Goal: Task Accomplishment & Management: Manage account settings

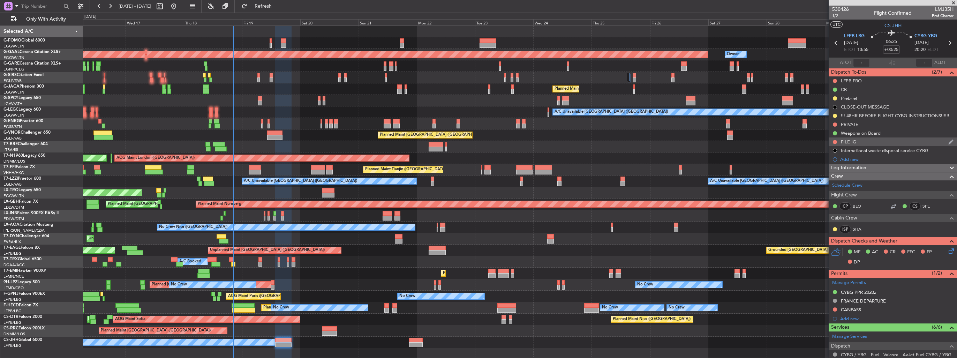
scroll to position [70, 0]
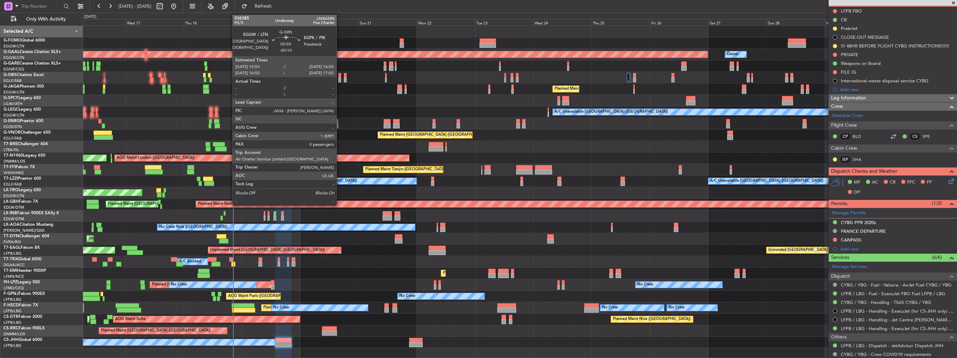
click at [340, 81] on div at bounding box center [339, 79] width 2 height 5
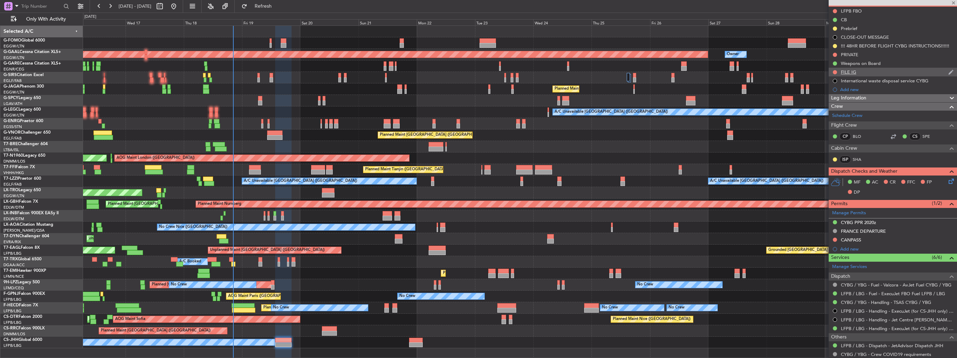
type input "-00:10"
type input "0"
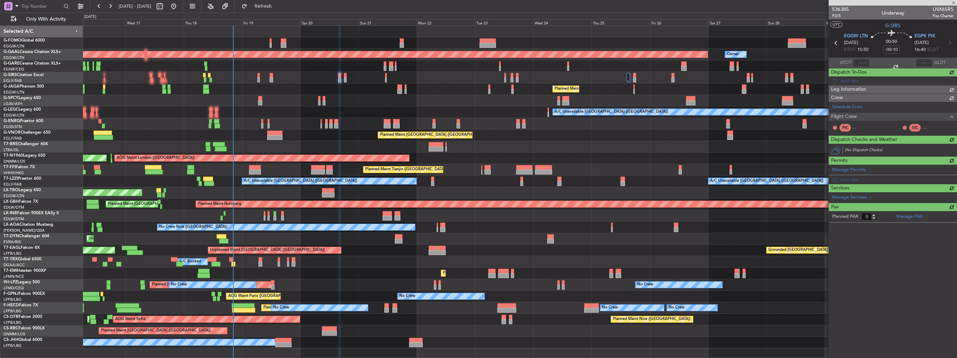
scroll to position [0, 0]
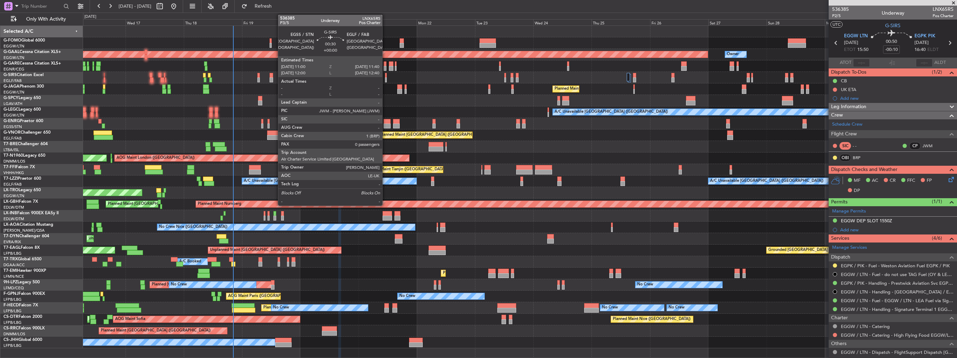
click at [385, 78] on div at bounding box center [386, 79] width 2 height 5
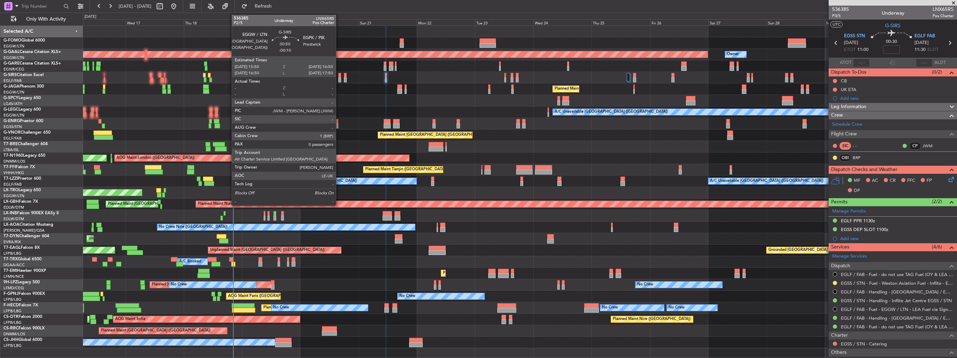
click at [339, 77] on div at bounding box center [339, 79] width 2 height 5
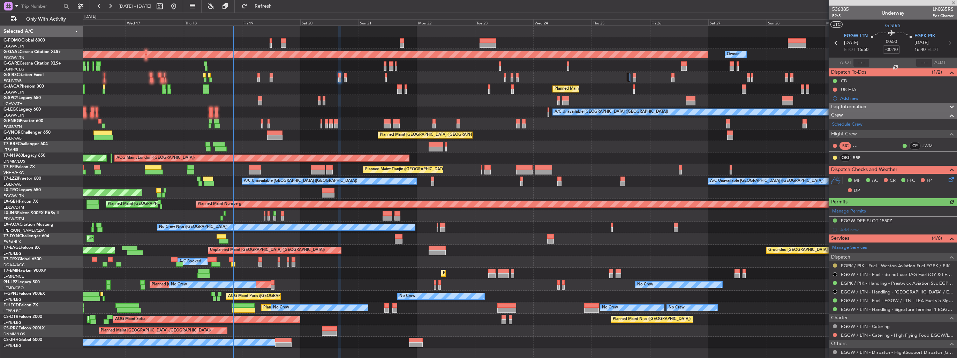
click at [835, 264] on button at bounding box center [835, 265] width 4 height 4
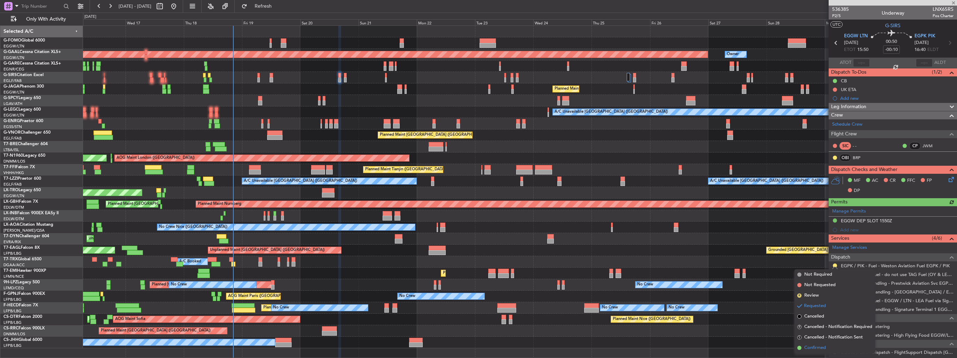
click at [816, 347] on span "Confirmed" at bounding box center [815, 347] width 22 height 7
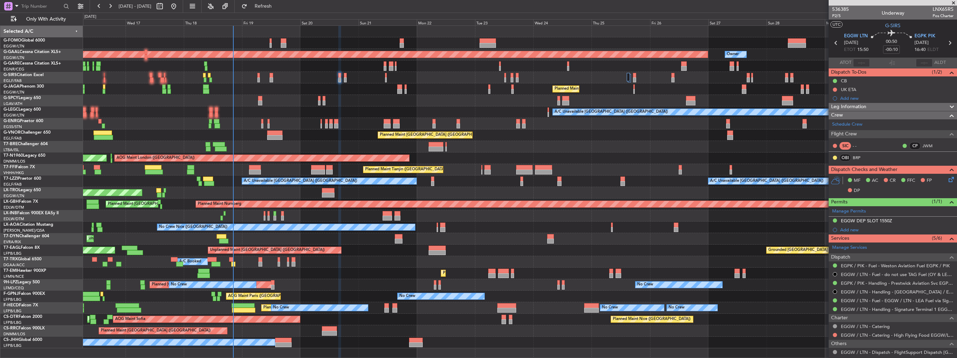
click at [946, 44] on icon at bounding box center [949, 42] width 9 height 9
type input "+00:05"
type input "6"
click at [836, 273] on button at bounding box center [835, 274] width 4 height 4
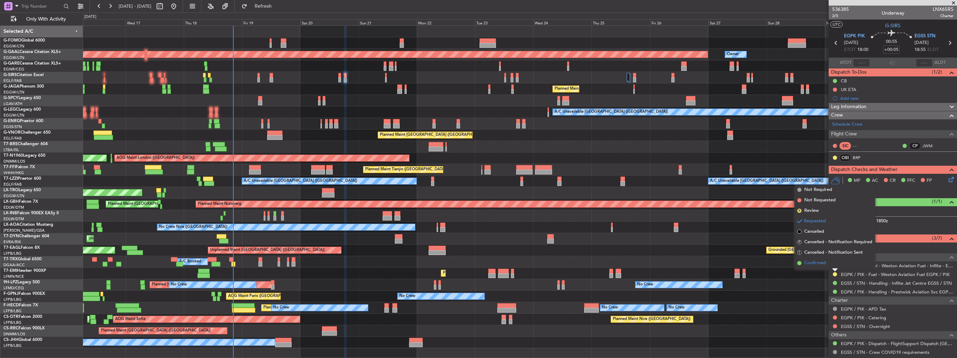
click at [816, 267] on li "Confirmed" at bounding box center [835, 263] width 81 height 10
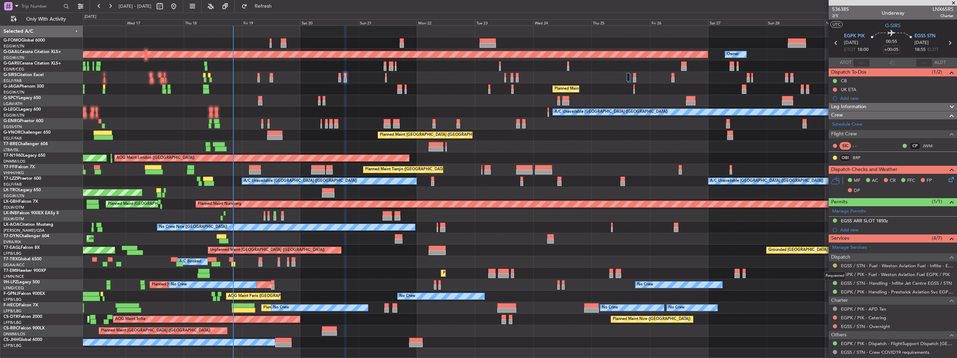
click at [834, 264] on button at bounding box center [835, 265] width 4 height 4
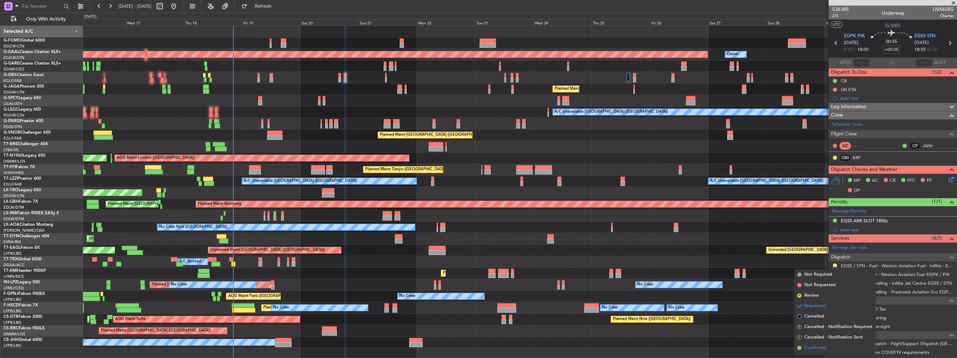
click at [819, 347] on span "Confirmed" at bounding box center [815, 347] width 22 height 7
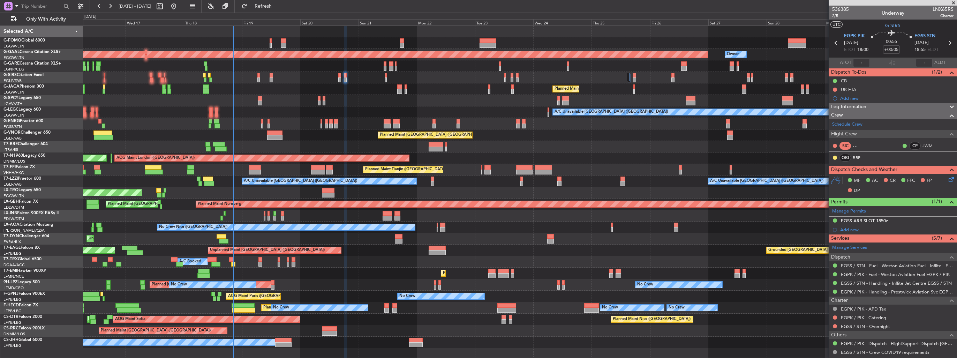
click at [945, 43] on icon at bounding box center [949, 42] width 9 height 9
type input "0"
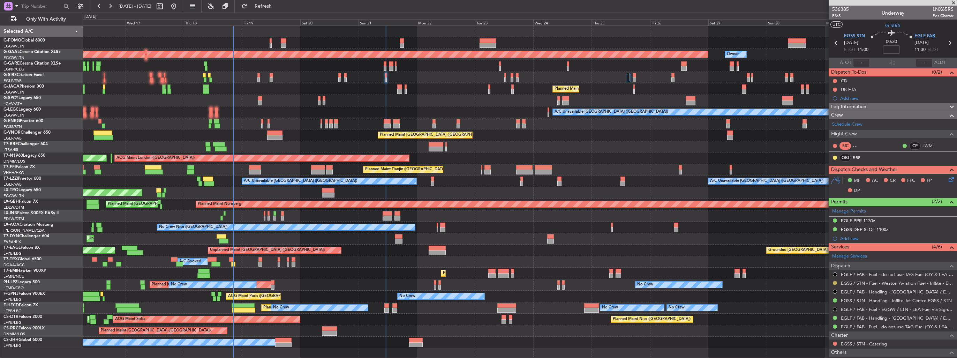
click at [836, 283] on button at bounding box center [835, 283] width 4 height 4
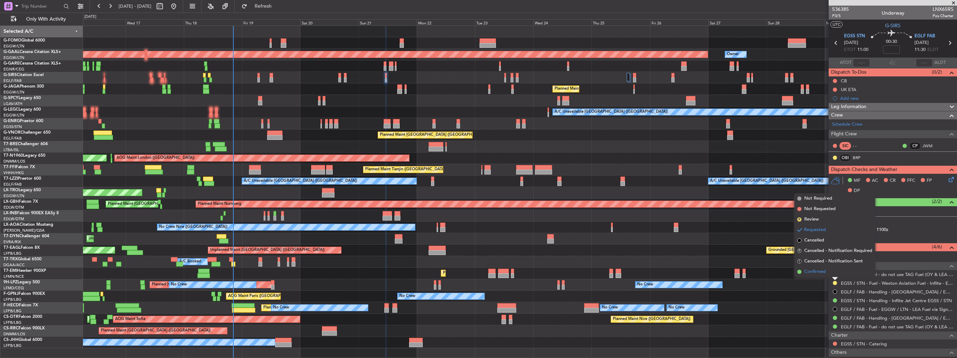
click at [813, 277] on li "Confirmed" at bounding box center [835, 271] width 81 height 10
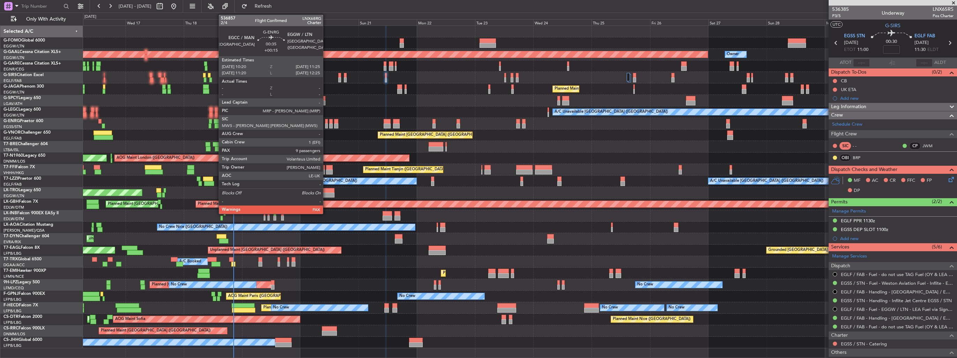
click at [326, 127] on div at bounding box center [326, 125] width 3 height 5
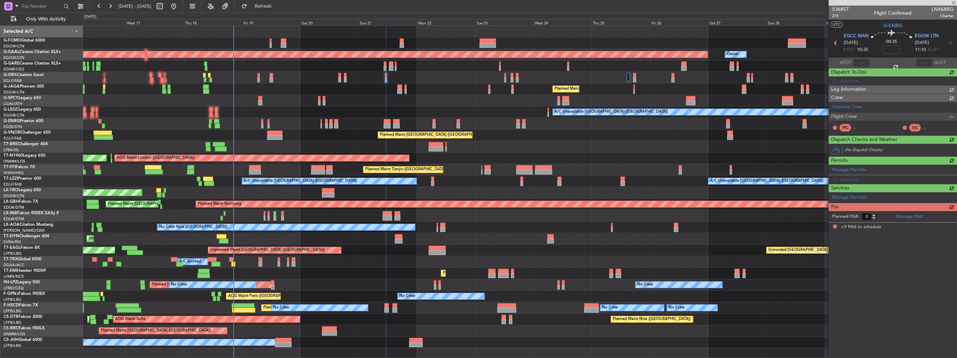
type input "+00:15"
type input "9"
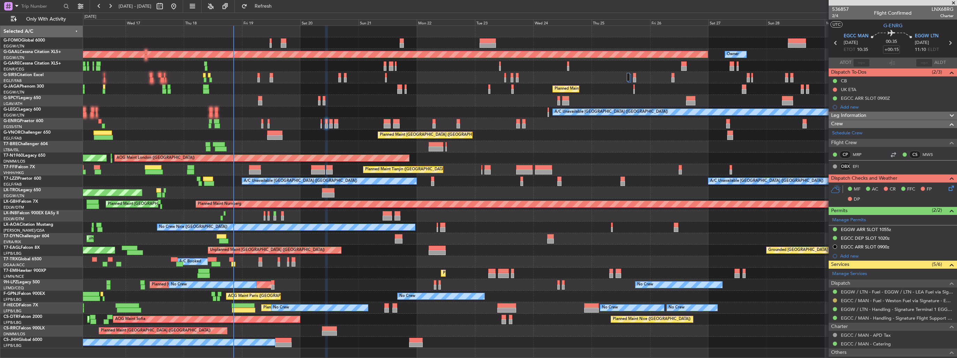
click at [835, 301] on button at bounding box center [835, 300] width 4 height 4
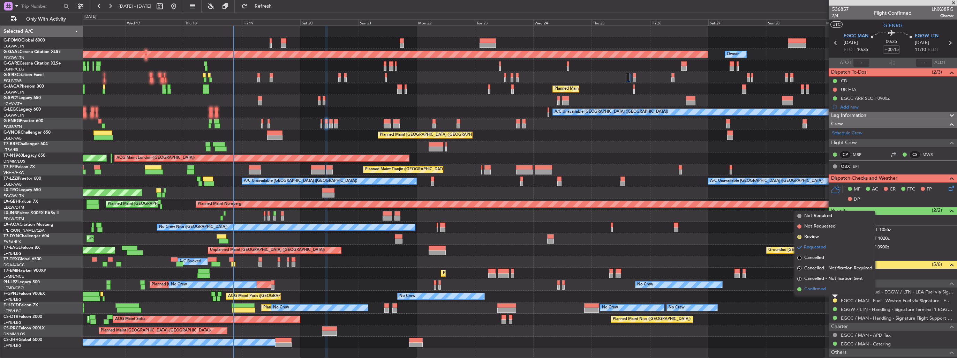
click at [809, 290] on span "Confirmed" at bounding box center [815, 289] width 22 height 7
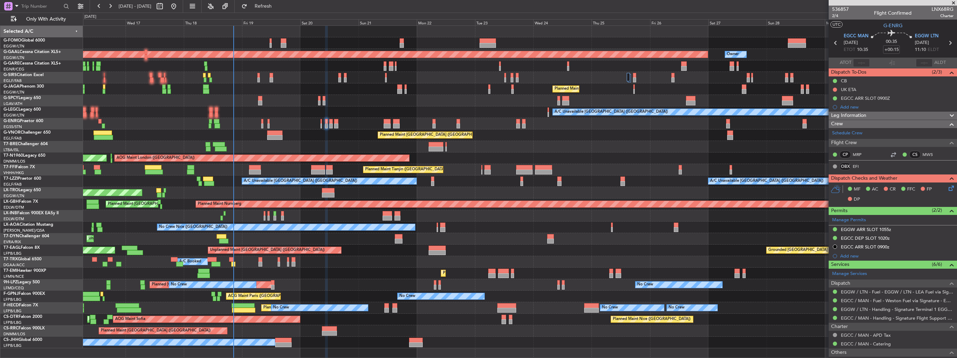
click at [835, 44] on icon at bounding box center [835, 42] width 9 height 9
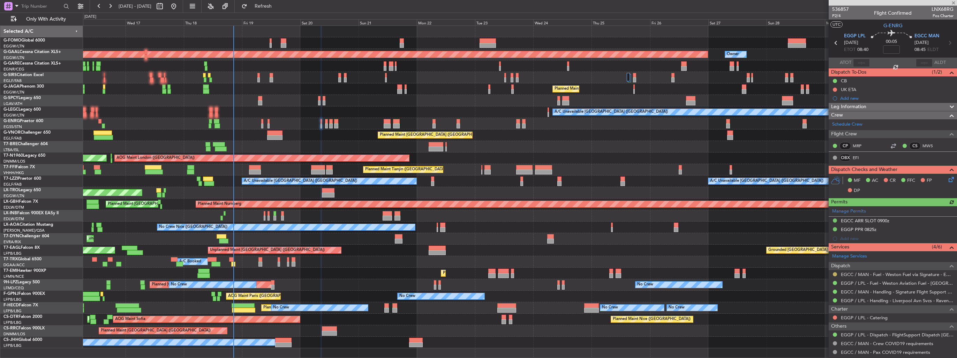
click at [834, 273] on button at bounding box center [835, 274] width 4 height 4
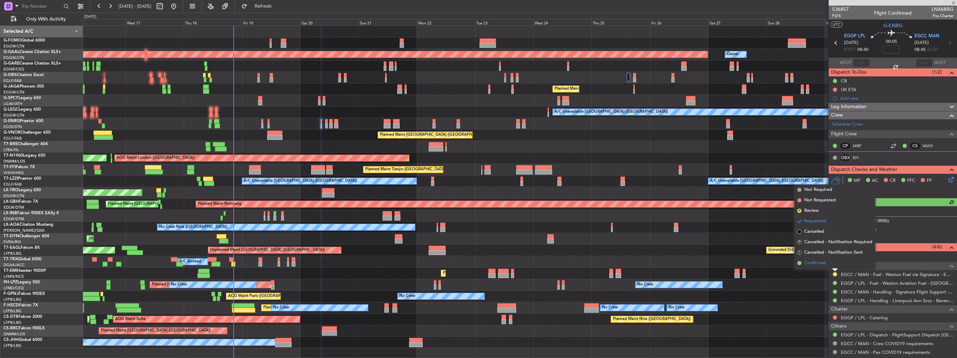
click at [821, 263] on span "Confirmed" at bounding box center [815, 263] width 22 height 7
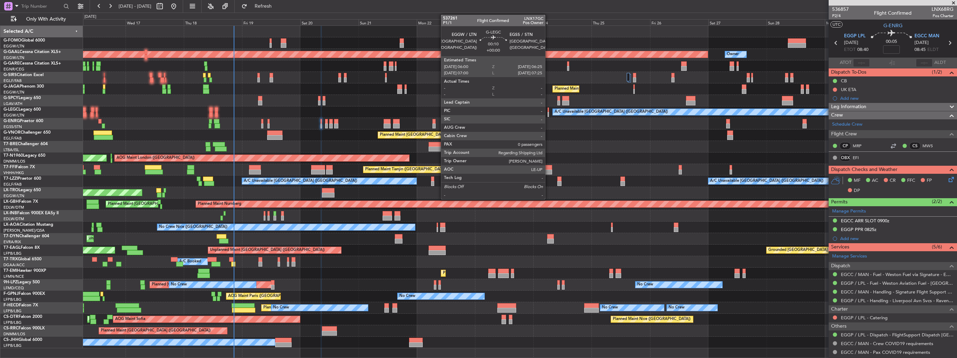
click at [548, 114] on div at bounding box center [548, 114] width 1 height 5
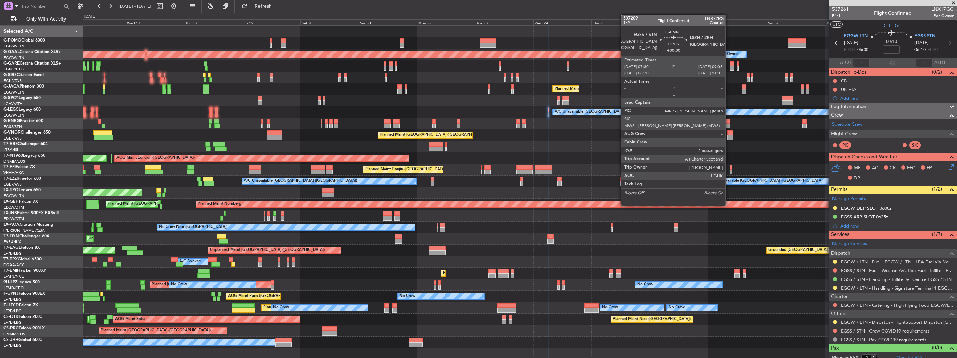
click at [729, 122] on div at bounding box center [728, 121] width 4 height 5
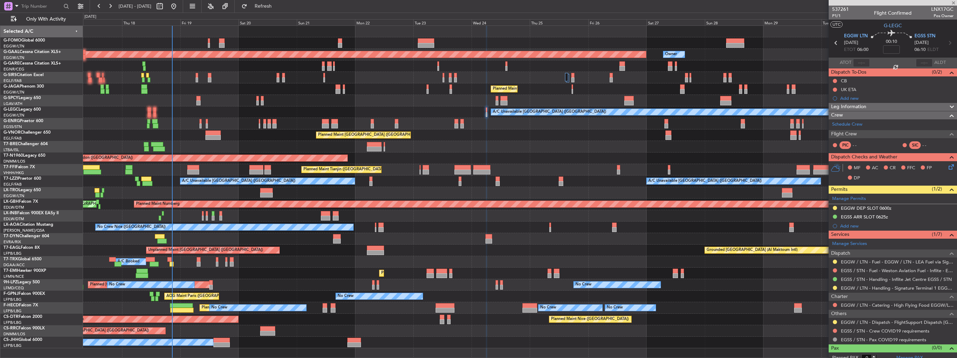
click at [685, 125] on div at bounding box center [520, 124] width 874 height 12
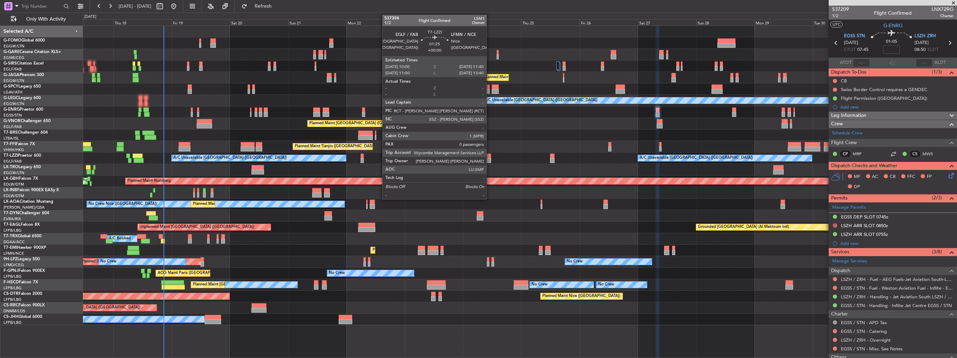
click at [489, 156] on div at bounding box center [489, 155] width 4 height 5
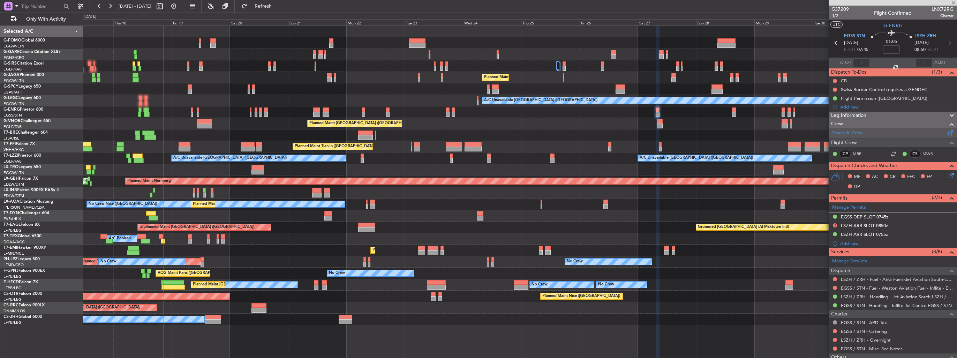
type input "0"
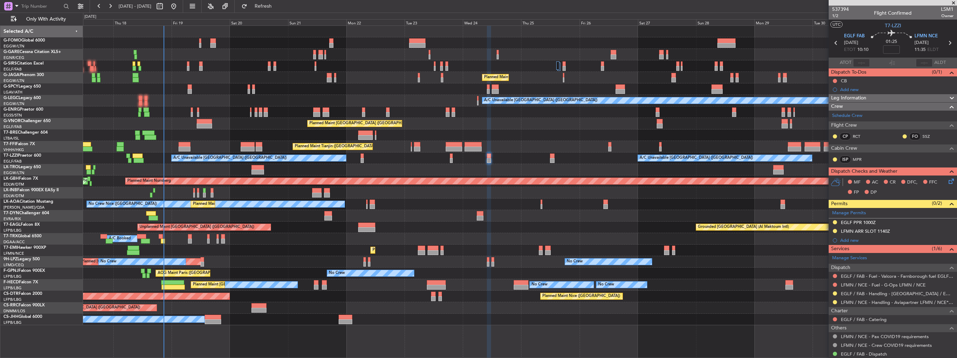
drag, startPoint x: 946, startPoint y: 221, endPoint x: 934, endPoint y: 223, distance: 12.0
click at [0, 0] on img at bounding box center [0, 0] width 0 height 0
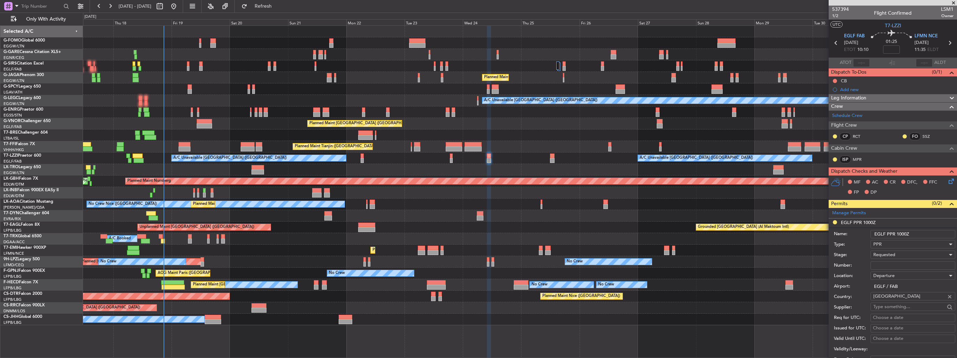
click at [901, 263] on input "Number:" at bounding box center [913, 265] width 85 height 8
paste input "375699"
type input "375699"
click at [902, 254] on div "Requested" at bounding box center [910, 254] width 74 height 10
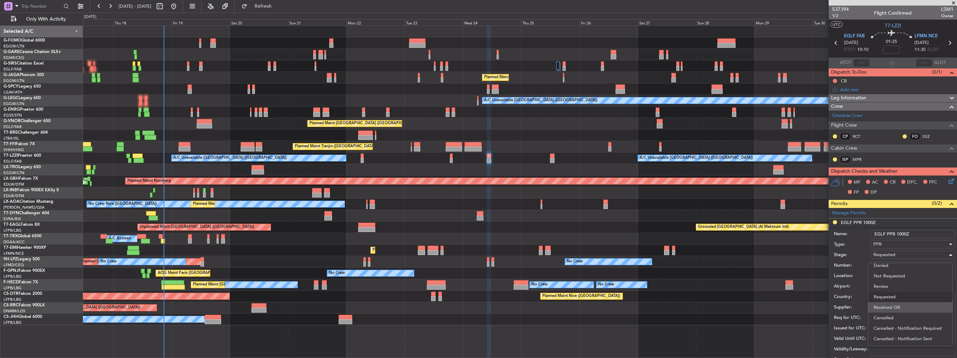
click at [904, 305] on span "Received OK" at bounding box center [910, 307] width 73 height 10
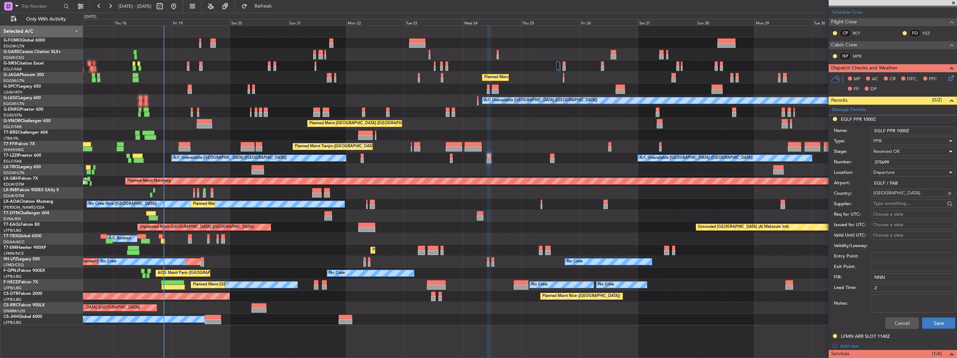
scroll to position [174, 0]
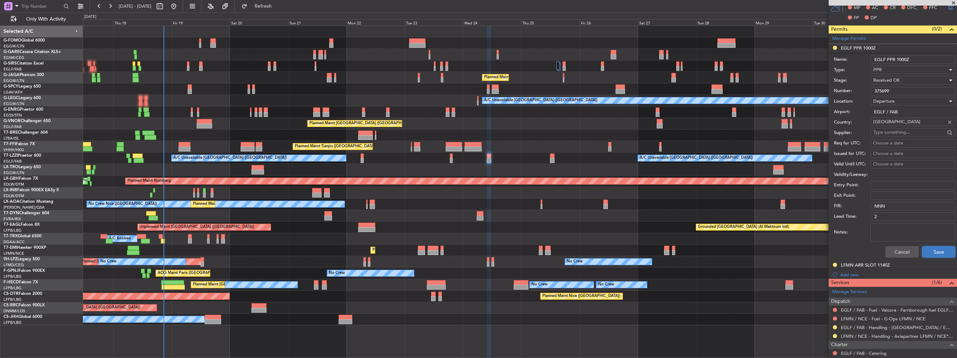
click at [932, 250] on button "Save" at bounding box center [938, 251] width 33 height 11
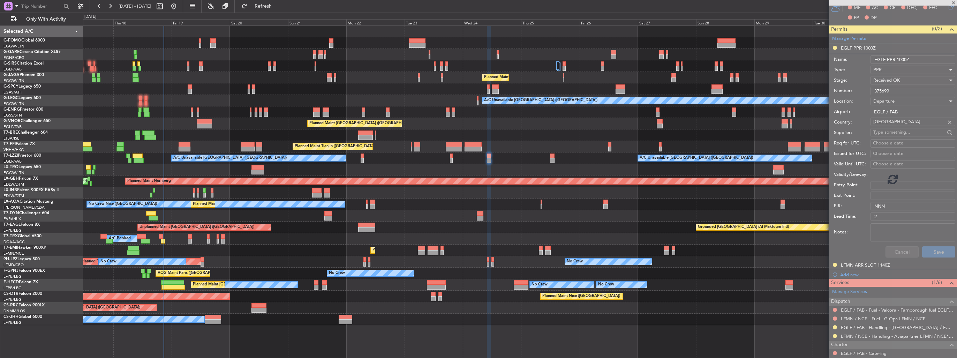
scroll to position [18, 0]
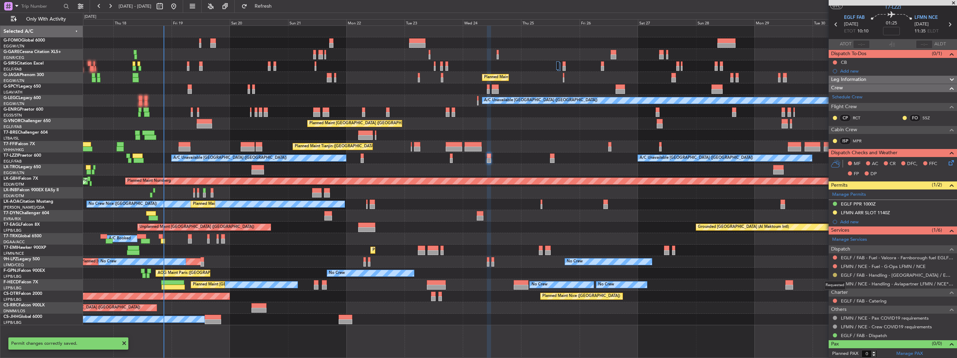
click at [836, 273] on button at bounding box center [835, 275] width 4 height 4
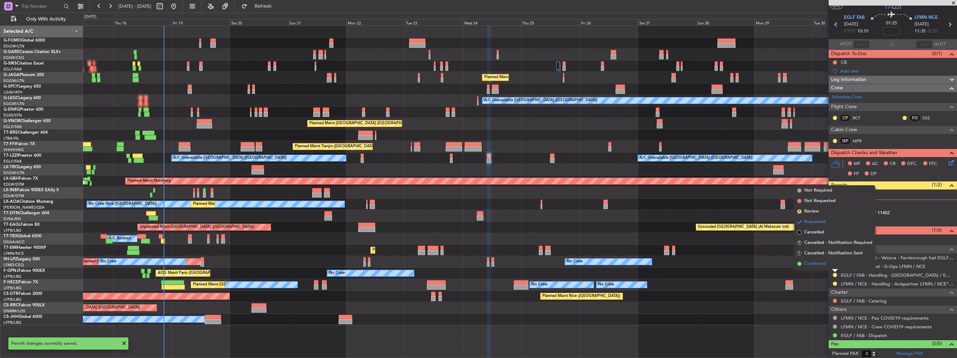
click at [817, 263] on span "Confirmed" at bounding box center [815, 263] width 22 height 7
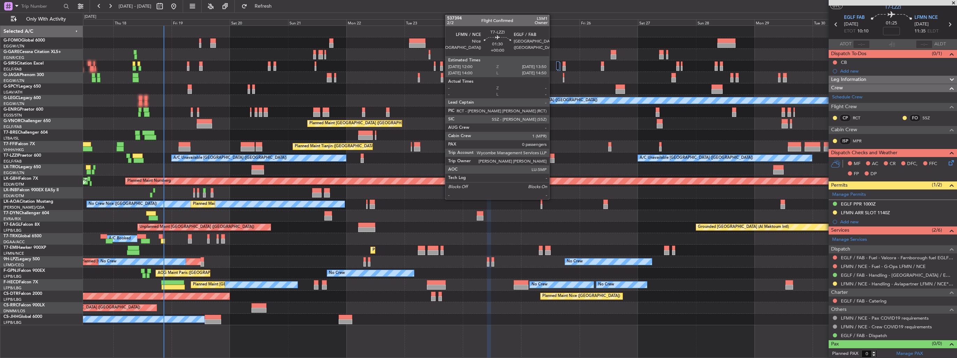
click at [553, 159] on div at bounding box center [552, 160] width 5 height 5
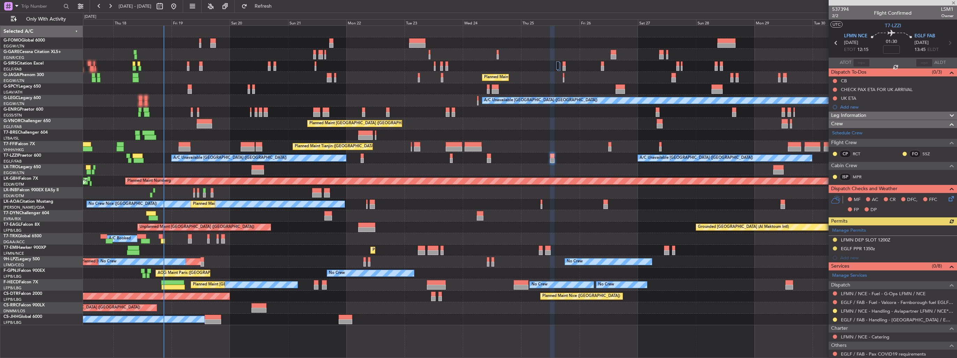
scroll to position [36, 0]
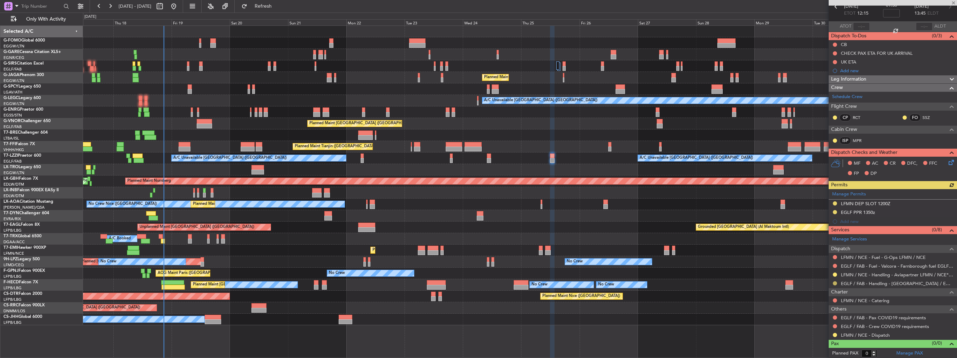
click at [836, 284] on button at bounding box center [835, 283] width 4 height 4
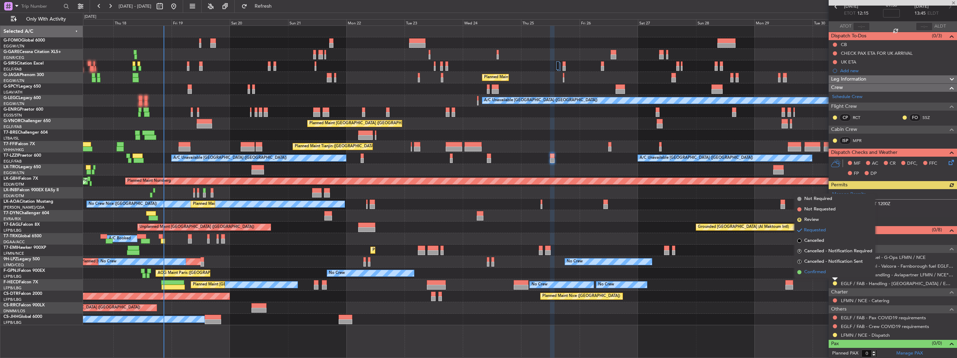
click at [822, 274] on span "Confirmed" at bounding box center [815, 272] width 22 height 7
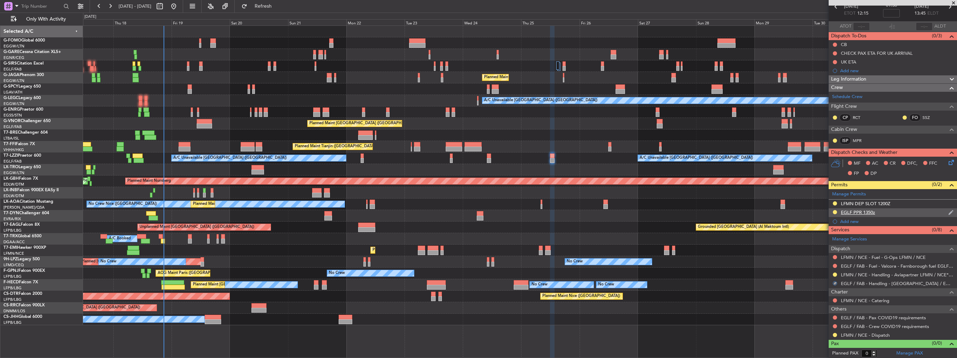
click at [948, 213] on img at bounding box center [950, 212] width 5 height 6
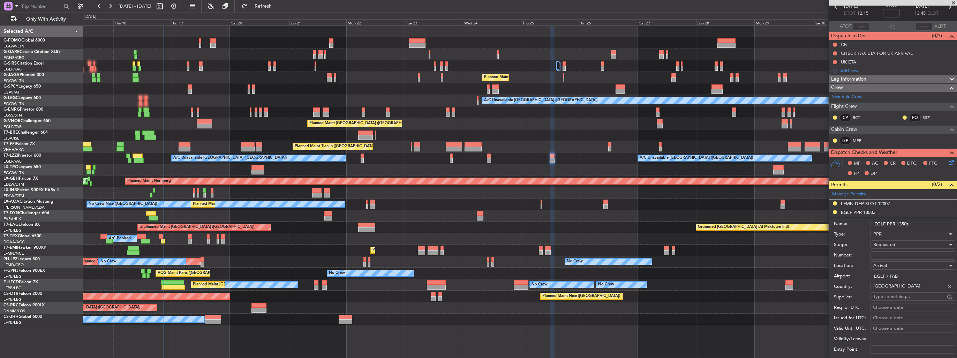
click at [897, 254] on input "Number:" at bounding box center [913, 255] width 85 height 8
paste input "375704"
type input "375704"
click at [897, 243] on div "Requested" at bounding box center [910, 244] width 74 height 10
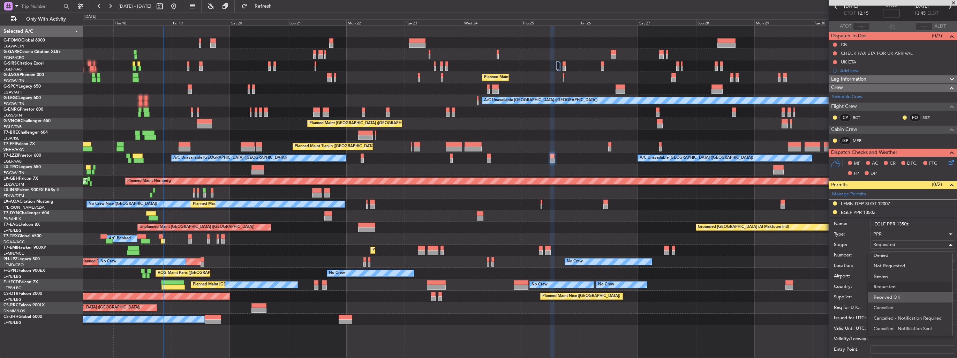
click at [898, 295] on span "Received OK" at bounding box center [910, 297] width 73 height 10
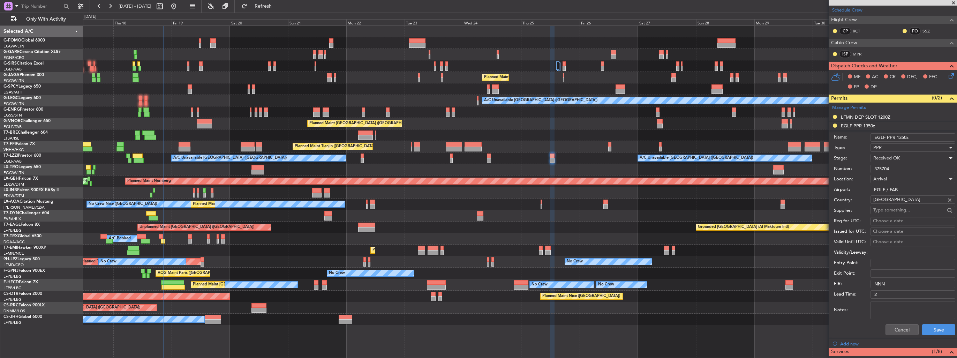
scroll to position [141, 0]
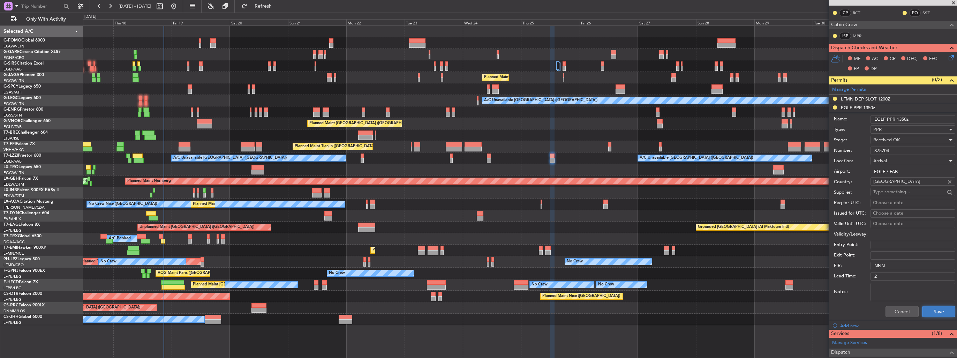
click at [924, 309] on button "Save" at bounding box center [938, 311] width 33 height 11
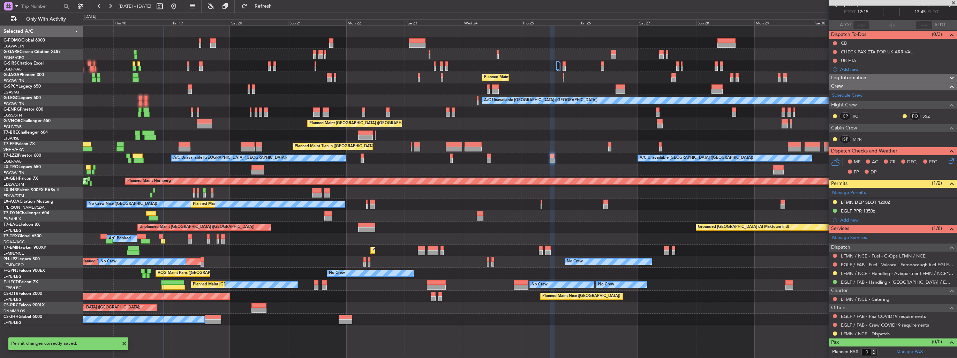
scroll to position [36, 0]
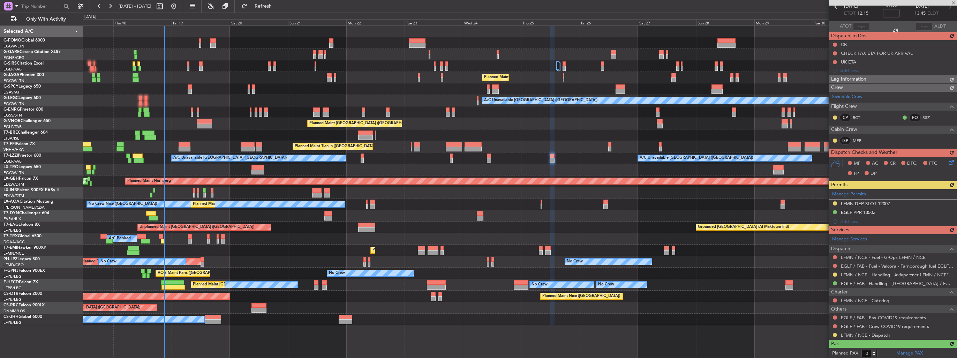
type input "2"
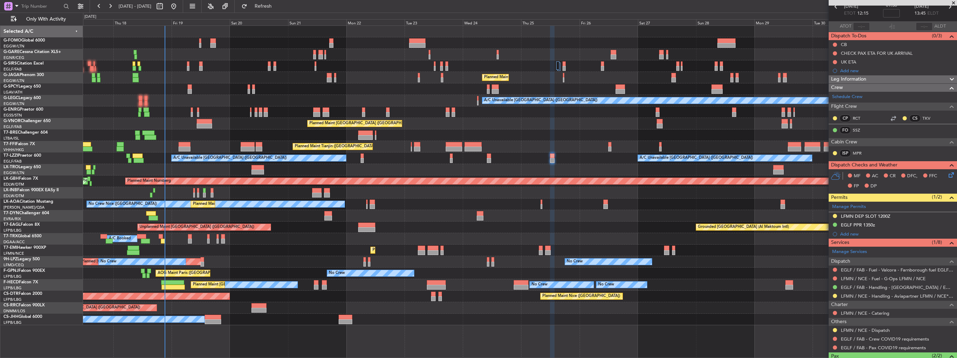
scroll to position [80, 0]
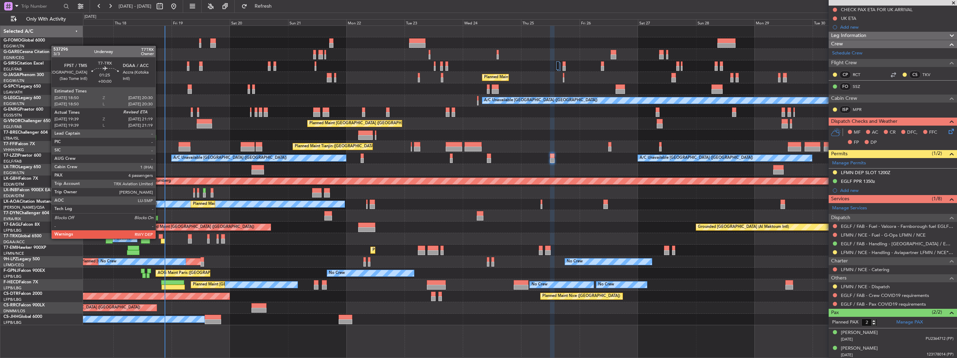
click at [159, 238] on div at bounding box center [161, 236] width 4 height 5
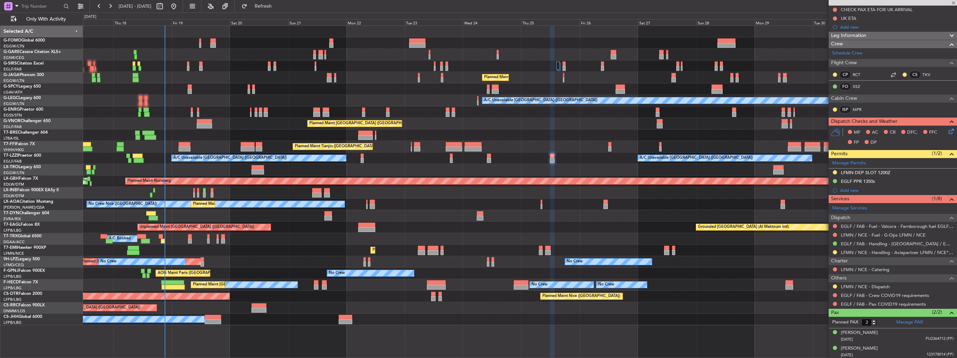
type input "19:49"
type input "4"
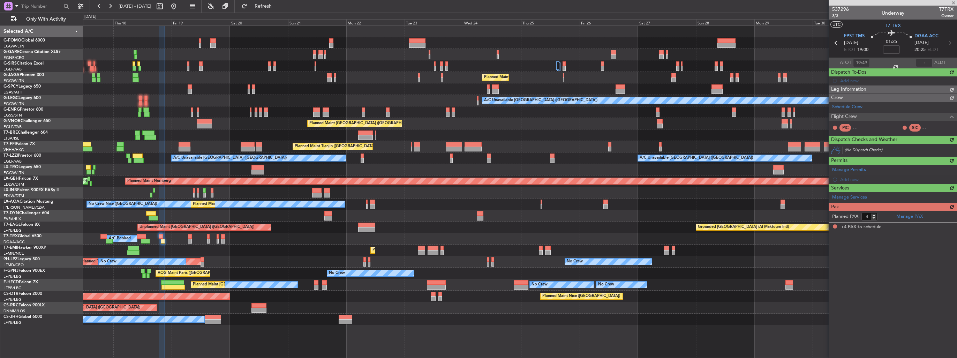
scroll to position [0, 0]
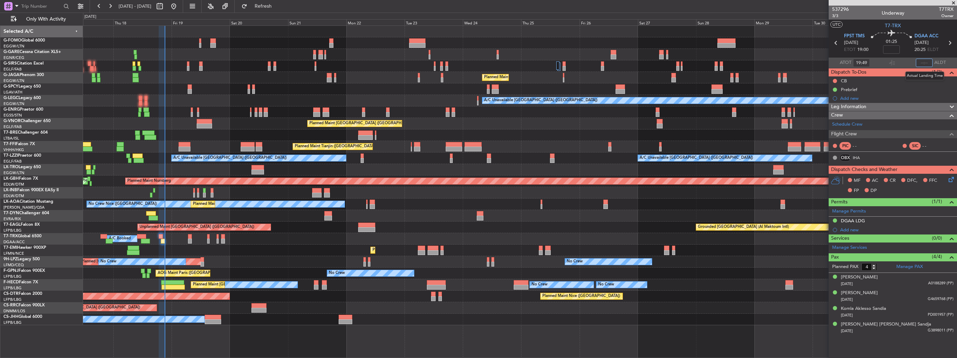
click at [928, 63] on input "text" at bounding box center [924, 63] width 17 height 8
type input "21:02"
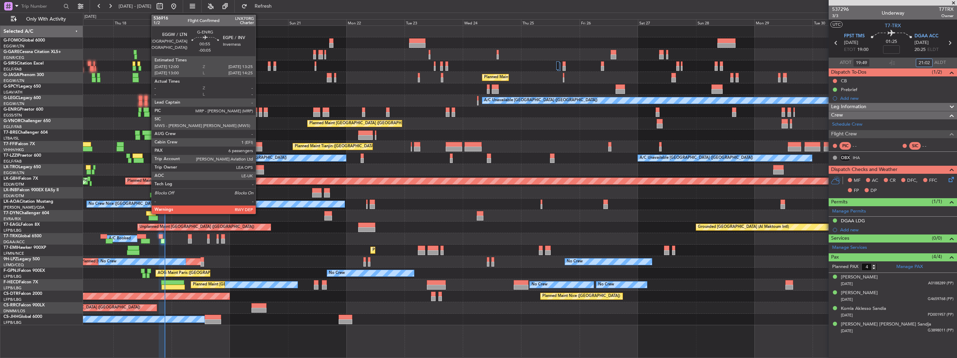
click at [259, 114] on div at bounding box center [260, 114] width 3 height 5
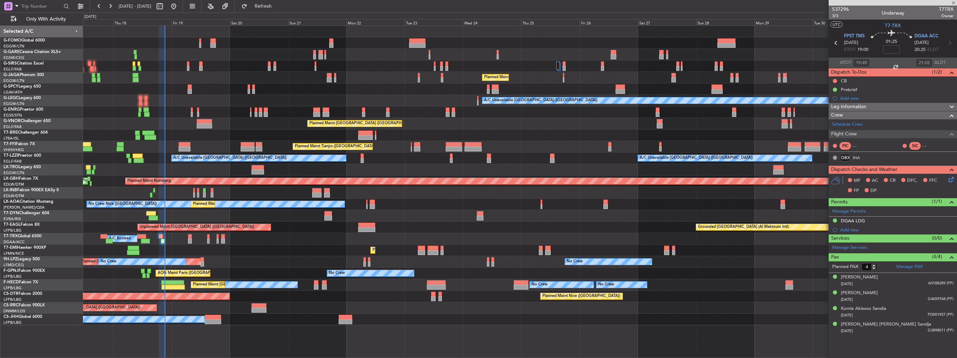
type input "-00:05"
type input "6"
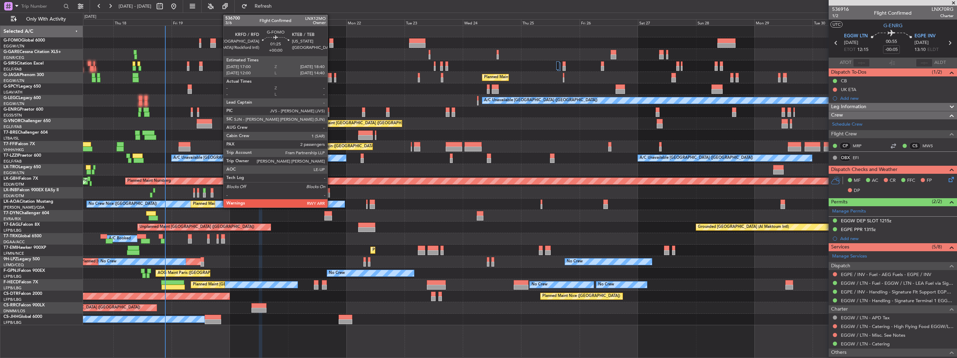
click at [331, 41] on div at bounding box center [331, 40] width 4 height 5
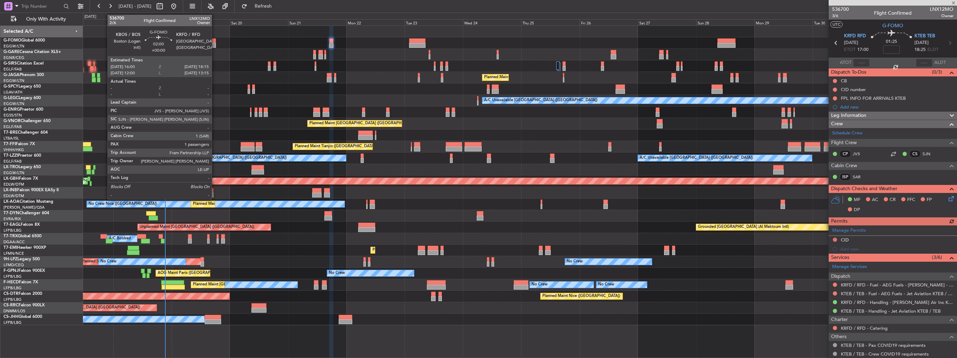
click at [215, 44] on div at bounding box center [213, 45] width 6 height 5
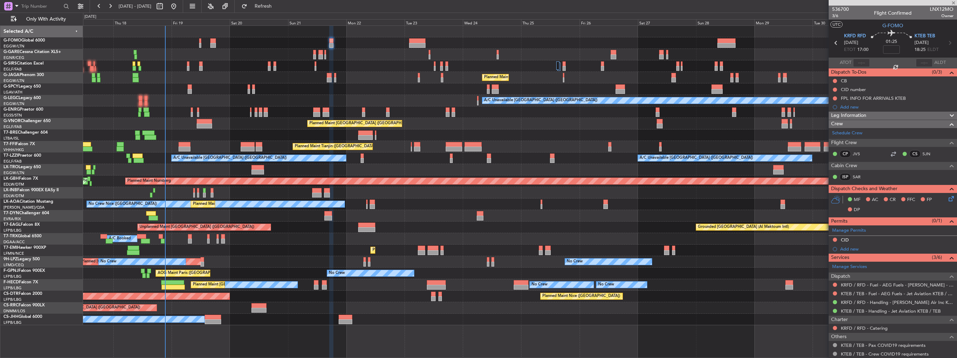
type input "1"
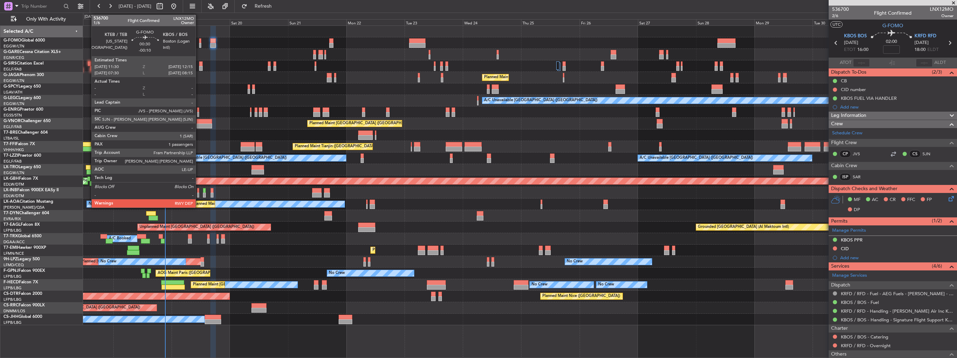
click at [199, 43] on div at bounding box center [200, 45] width 2 height 5
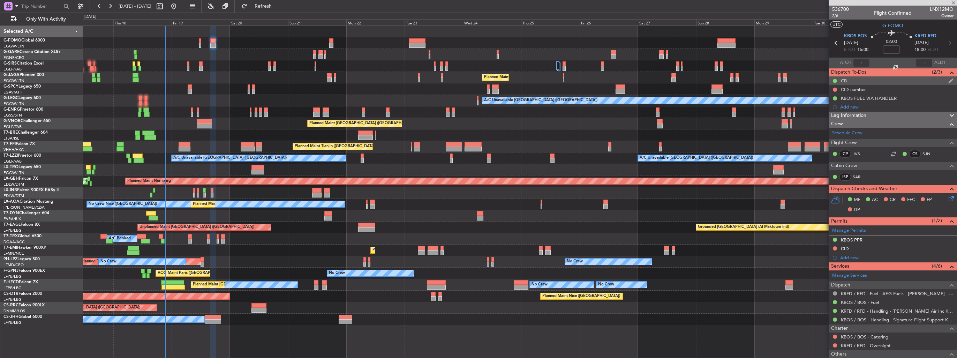
type input "-00:10"
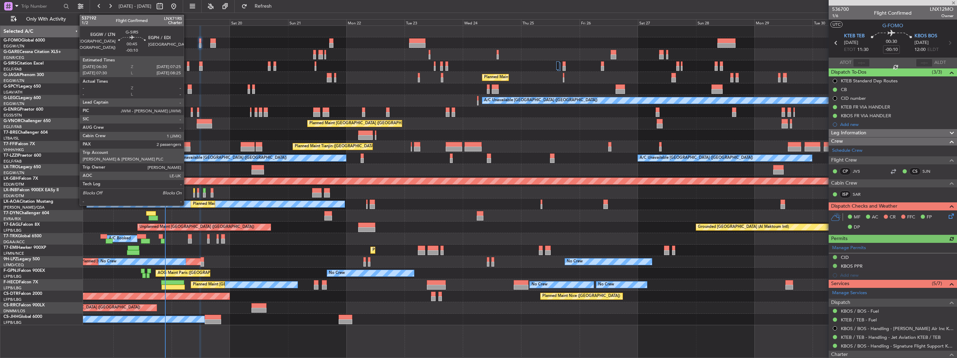
click at [187, 69] on div at bounding box center [188, 68] width 2 height 5
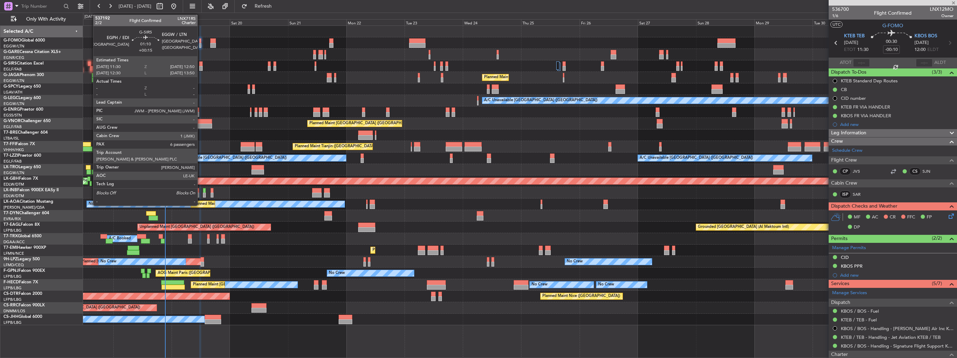
type input "2"
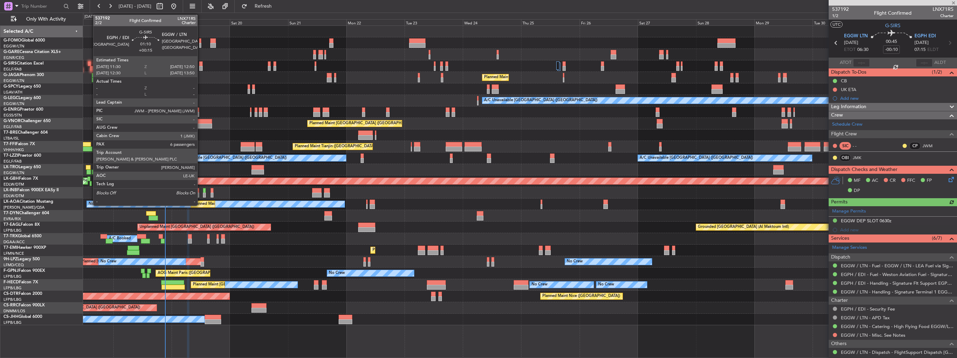
click at [201, 69] on div at bounding box center [200, 68] width 3 height 5
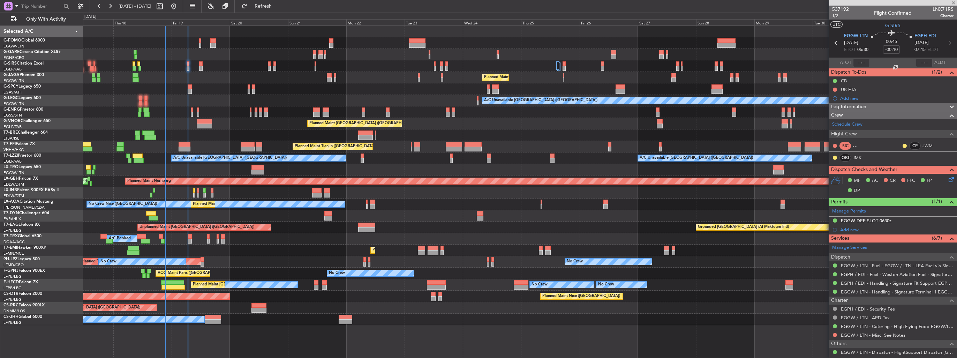
type input "+00:15"
type input "6"
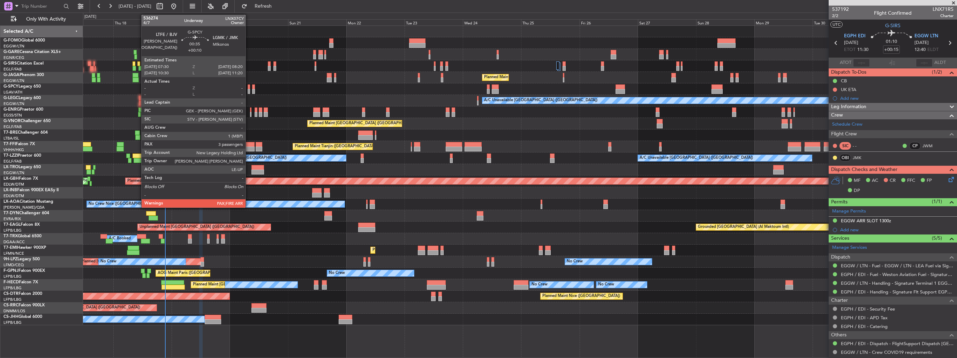
click at [249, 90] on div at bounding box center [249, 91] width 2 height 5
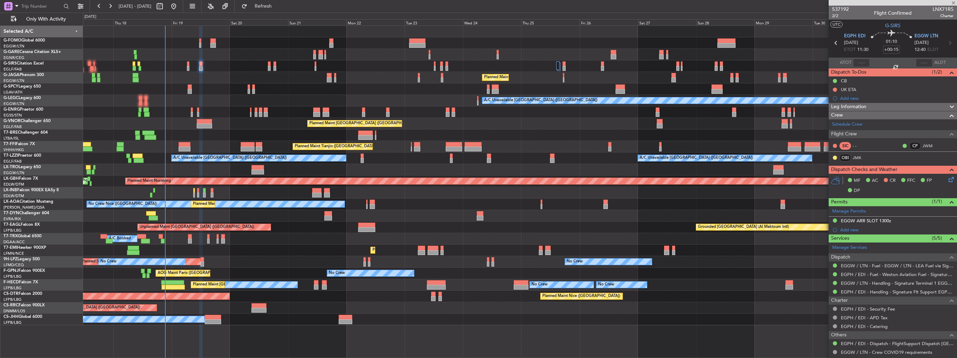
type input "+00:10"
type input "3"
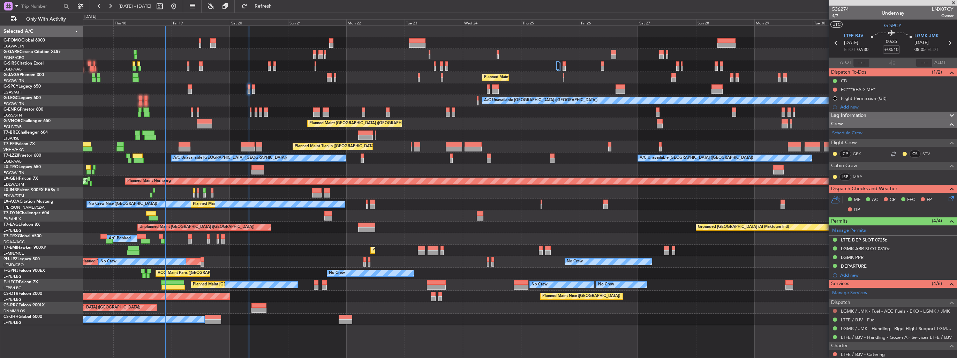
click at [836, 311] on button at bounding box center [835, 311] width 4 height 4
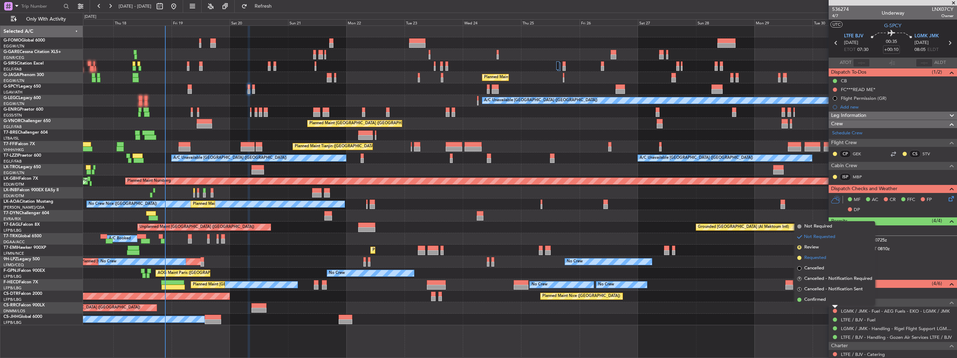
click at [818, 257] on span "Requested" at bounding box center [815, 257] width 22 height 7
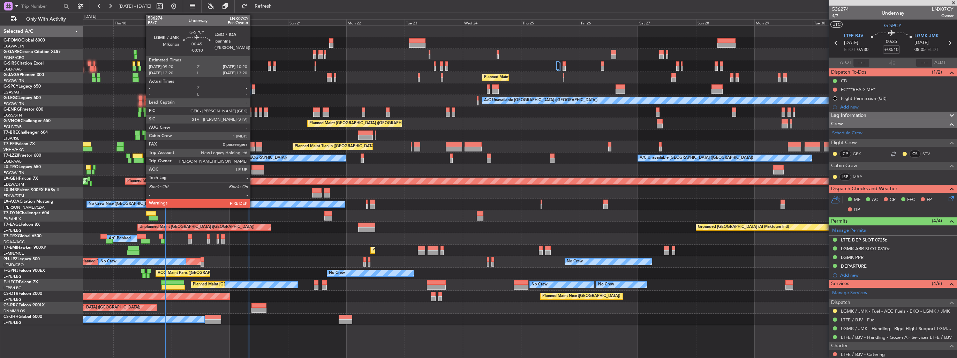
click at [253, 90] on div at bounding box center [253, 91] width 2 height 5
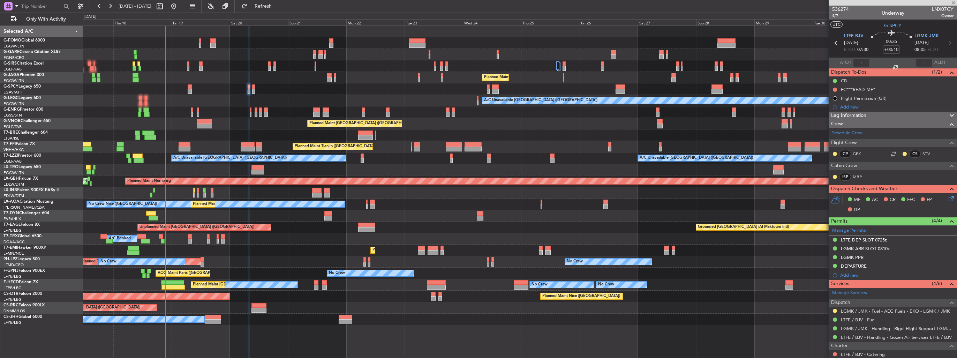
type input "-00:10"
type input "0"
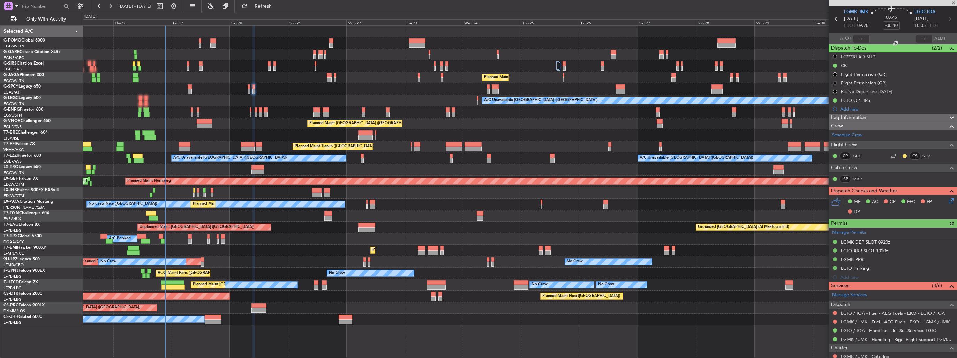
scroll to position [35, 0]
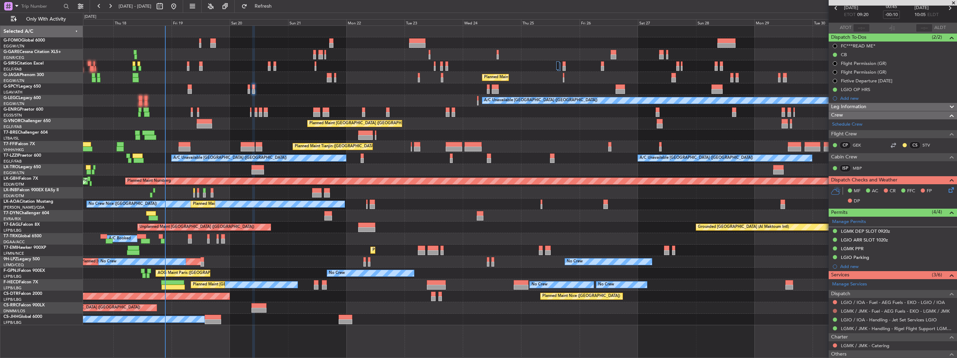
click at [836, 310] on button at bounding box center [835, 311] width 4 height 4
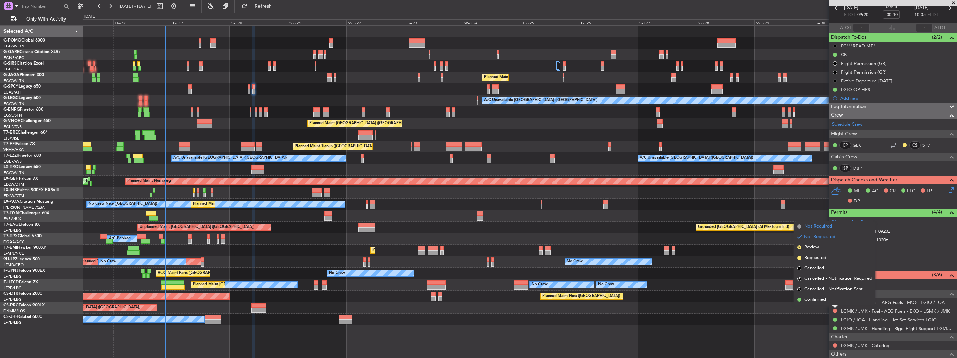
click at [820, 227] on span "Not Required" at bounding box center [818, 226] width 28 height 7
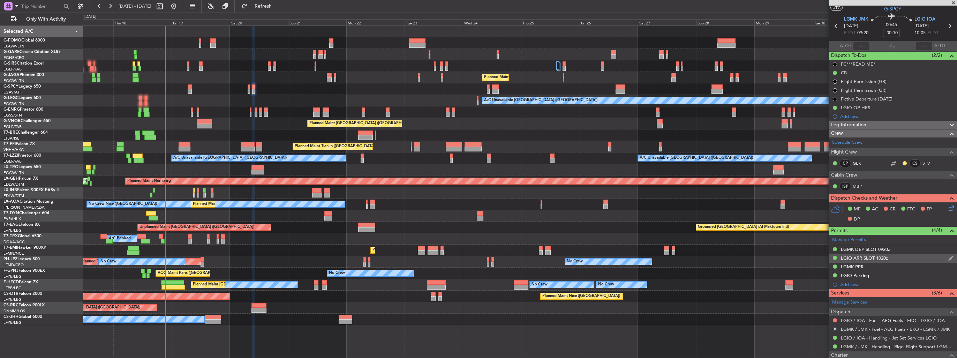
scroll to position [0, 0]
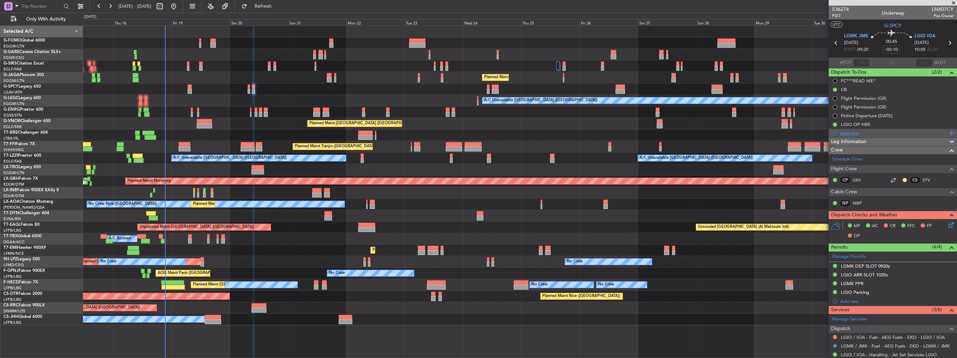
click at [849, 134] on div "Add new" at bounding box center [893, 133] width 107 height 6
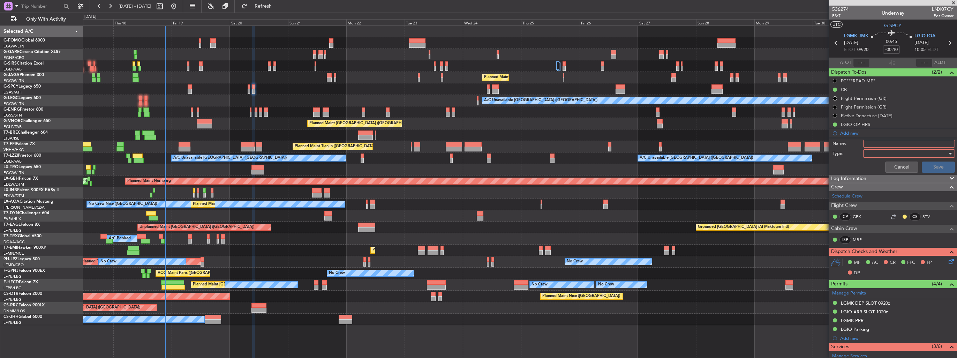
click at [889, 143] on input "Name:" at bounding box center [909, 144] width 92 height 8
type input "FUEL IN LGMK VIA HANDLER"
click at [883, 150] on div at bounding box center [906, 153] width 81 height 10
click at [881, 162] on span "Generic" at bounding box center [906, 167] width 82 height 10
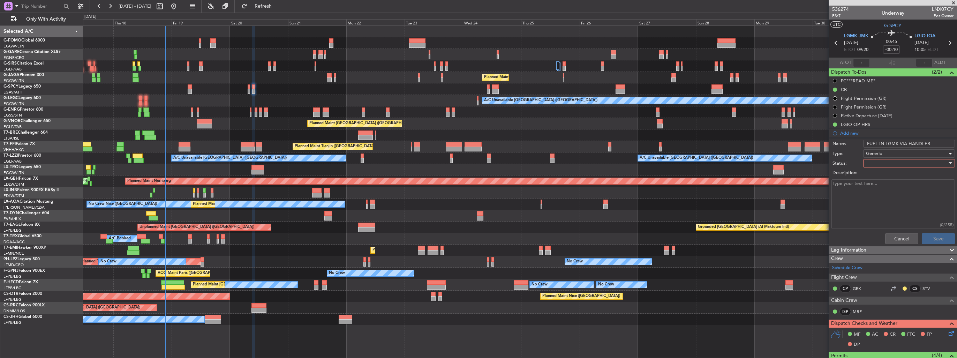
click at [881, 162] on div at bounding box center [906, 163] width 81 height 10
click at [881, 185] on span "In Progress" at bounding box center [906, 187] width 82 height 10
click at [925, 236] on button "Save" at bounding box center [938, 238] width 33 height 11
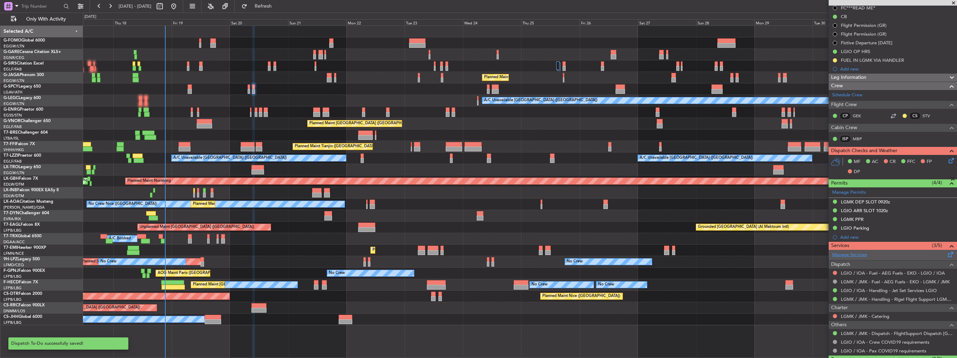
scroll to position [88, 0]
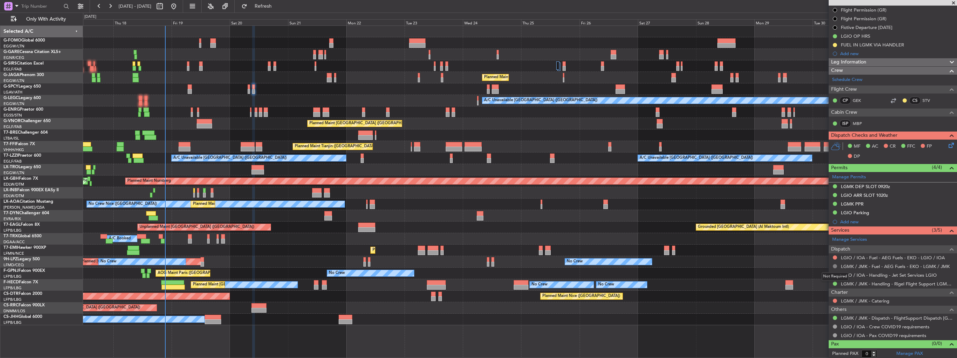
click at [834, 264] on button at bounding box center [835, 266] width 4 height 4
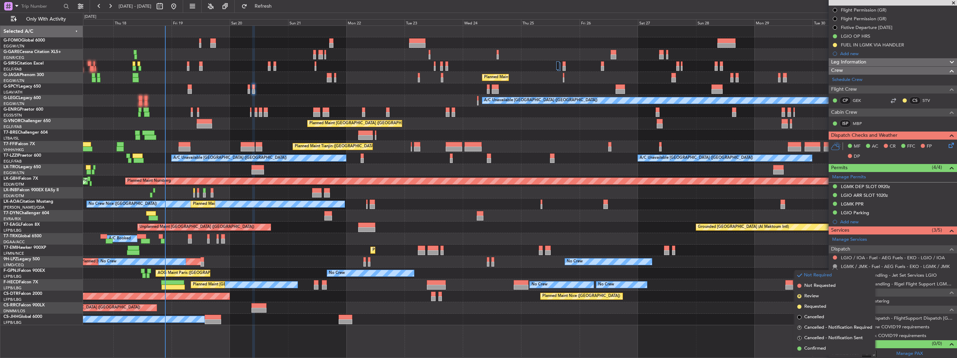
click at [782, 245] on div "Planned Maint [GEOGRAPHIC_DATA]" at bounding box center [520, 251] width 874 height 12
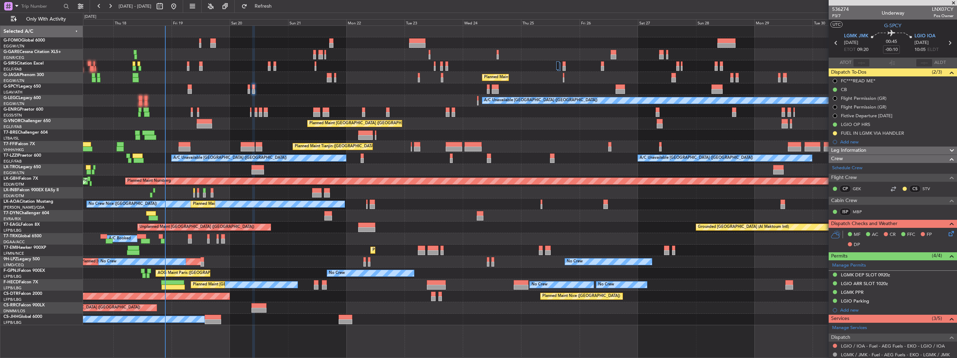
scroll to position [70, 0]
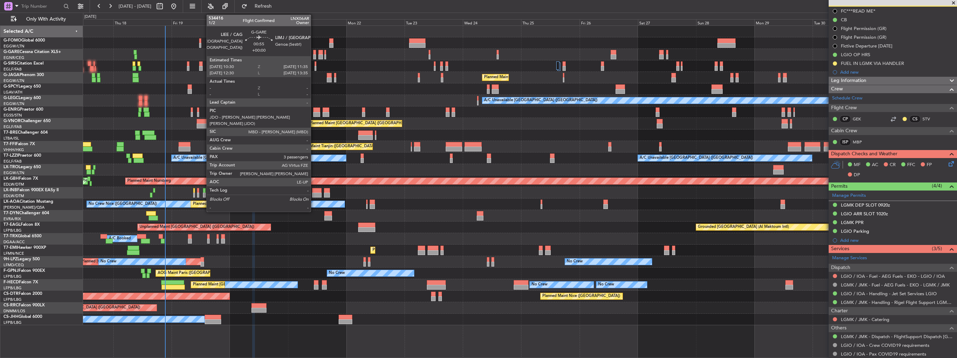
click at [314, 54] on div at bounding box center [314, 56] width 3 height 5
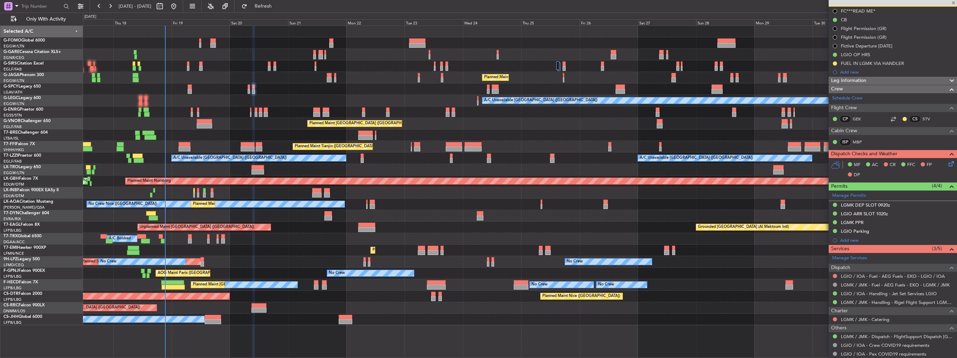
type input "3"
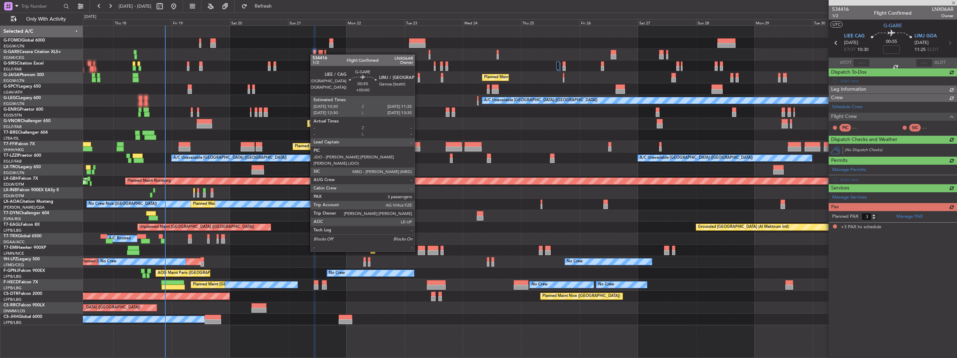
scroll to position [0, 0]
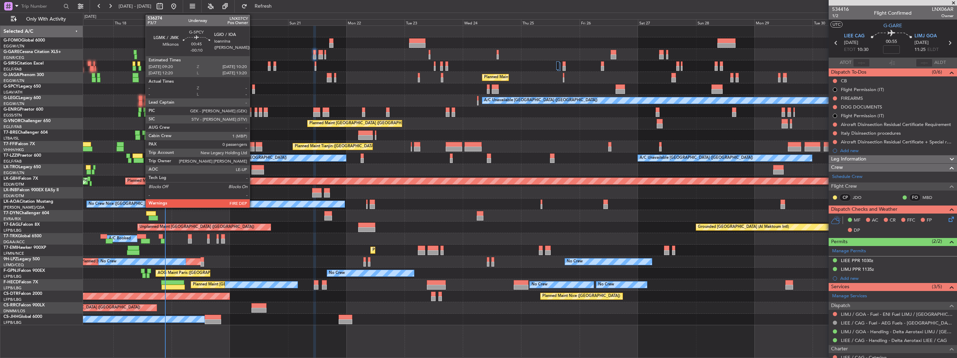
click at [253, 89] on div at bounding box center [253, 91] width 2 height 5
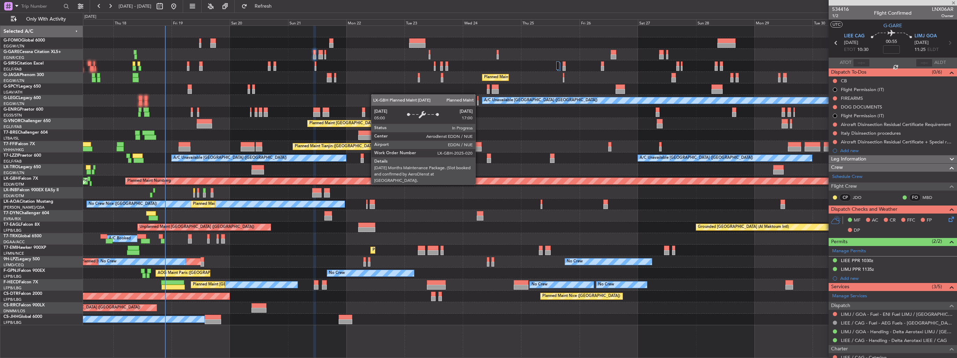
type input "-00:10"
type input "0"
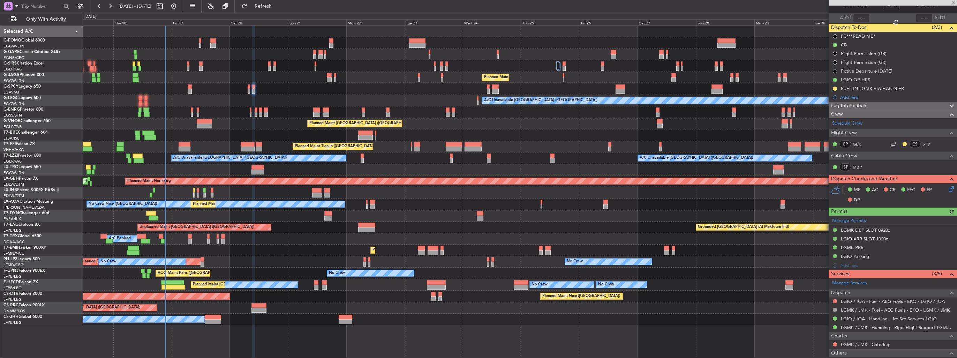
scroll to position [70, 0]
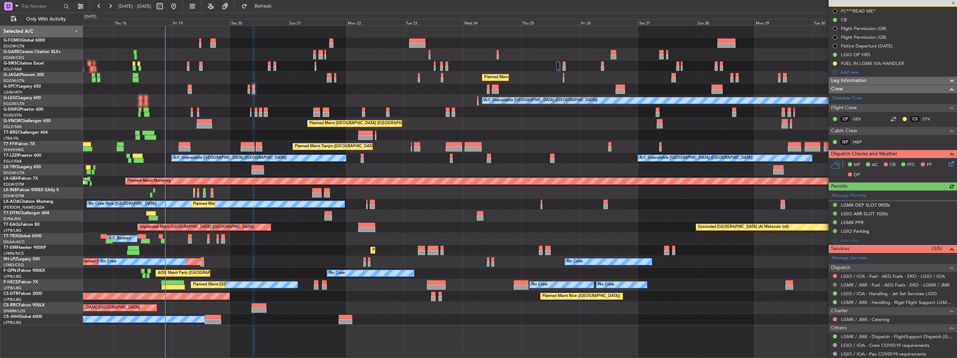
click at [834, 285] on button at bounding box center [835, 285] width 4 height 4
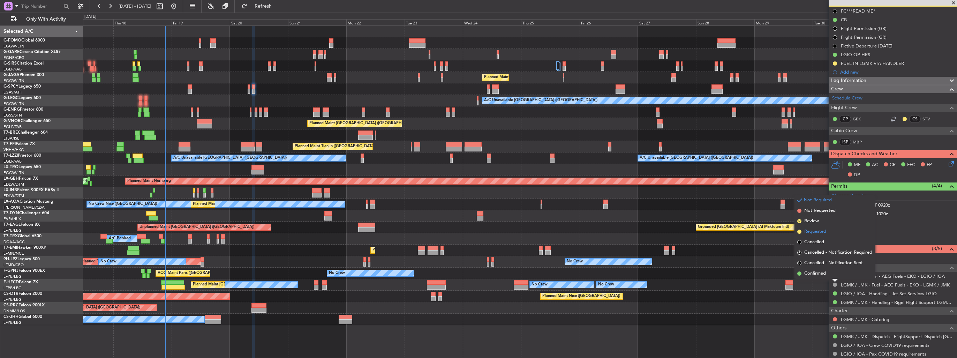
click at [816, 233] on span "Requested" at bounding box center [815, 231] width 22 height 7
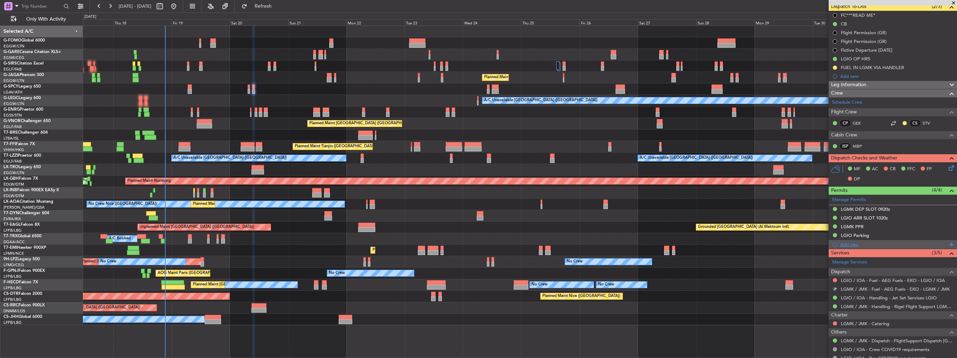
scroll to position [88, 0]
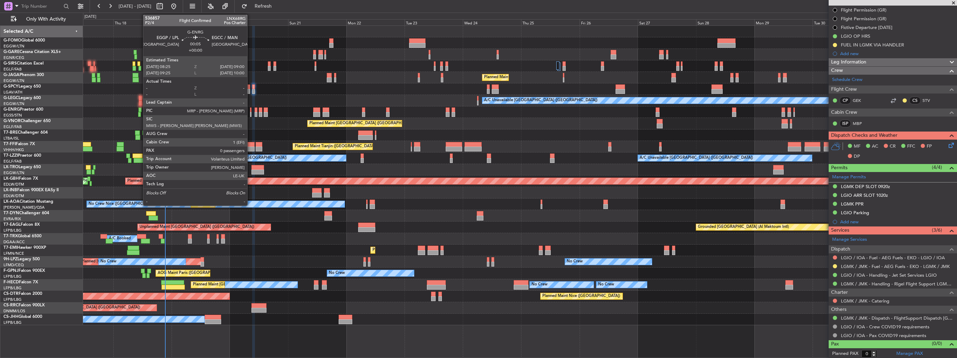
click at [250, 114] on div at bounding box center [251, 114] width 2 height 5
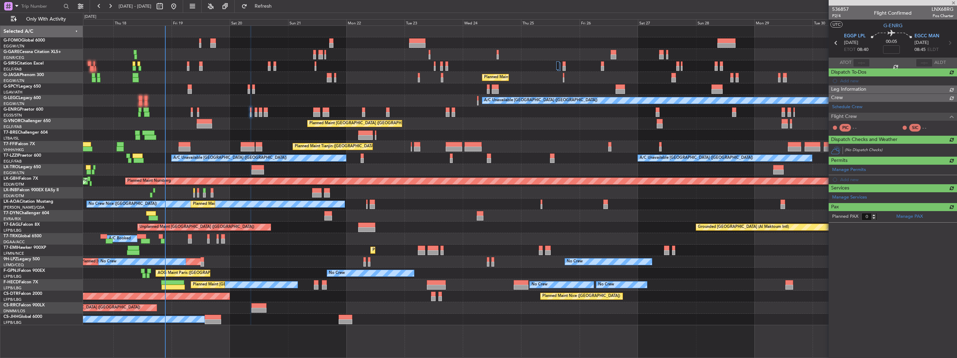
scroll to position [0, 0]
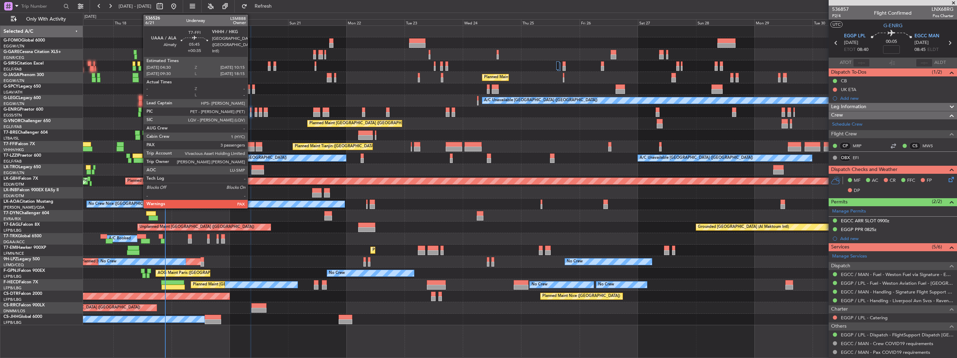
click at [251, 146] on div at bounding box center [248, 144] width 14 height 5
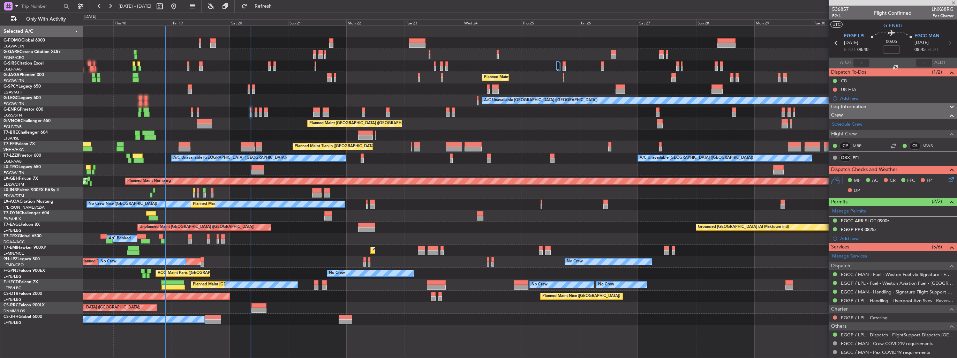
type input "+00:35"
type input "3"
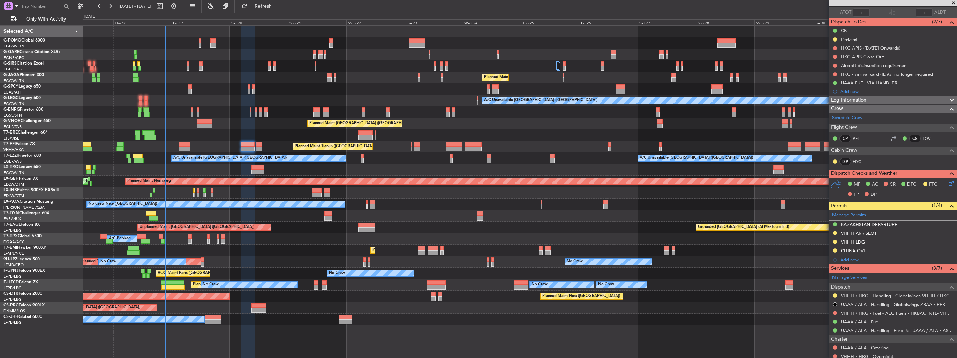
scroll to position [140, 0]
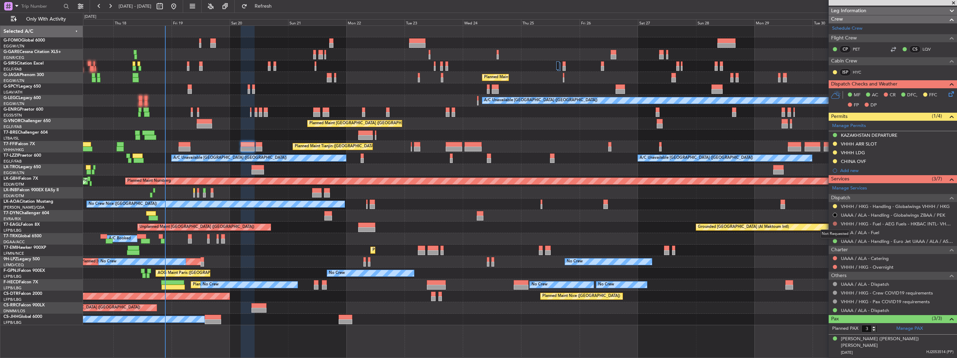
click at [834, 224] on button at bounding box center [835, 223] width 4 height 4
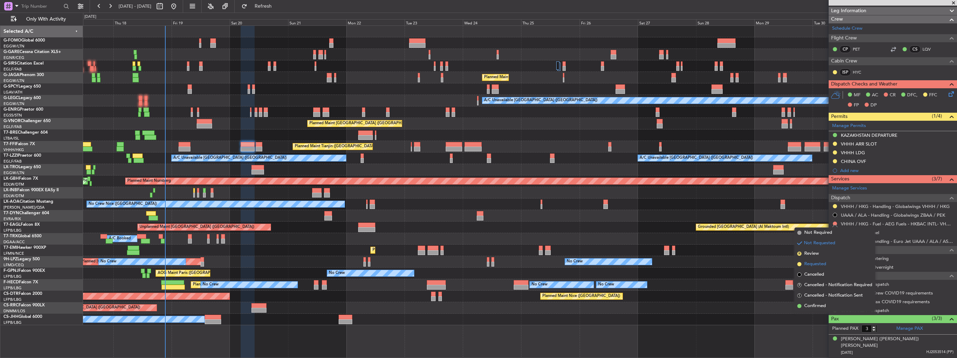
click at [818, 266] on span "Requested" at bounding box center [815, 264] width 22 height 7
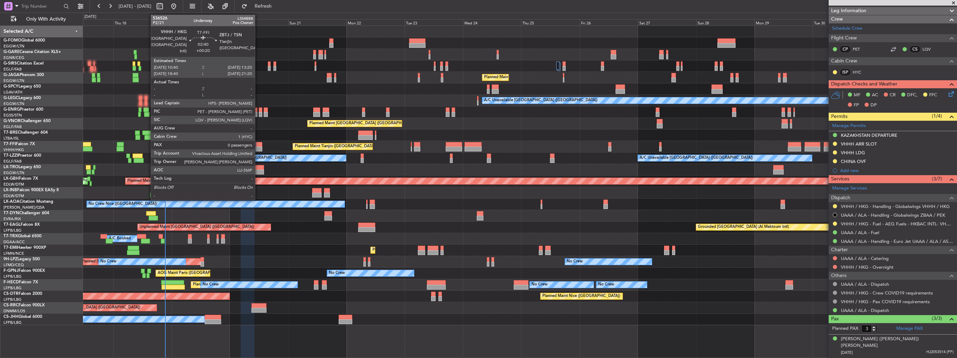
click at [258, 149] on div at bounding box center [259, 148] width 7 height 5
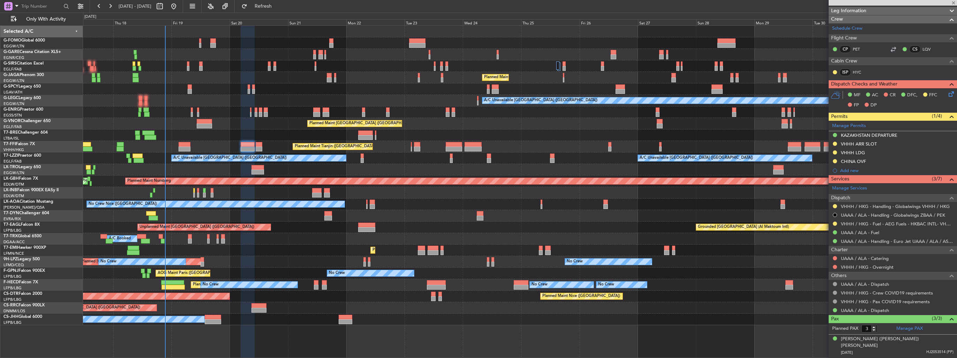
type input "+00:20"
type input "0"
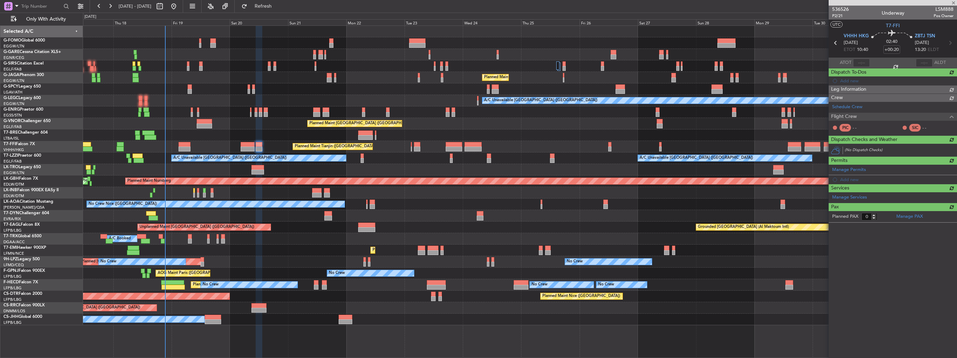
scroll to position [0, 0]
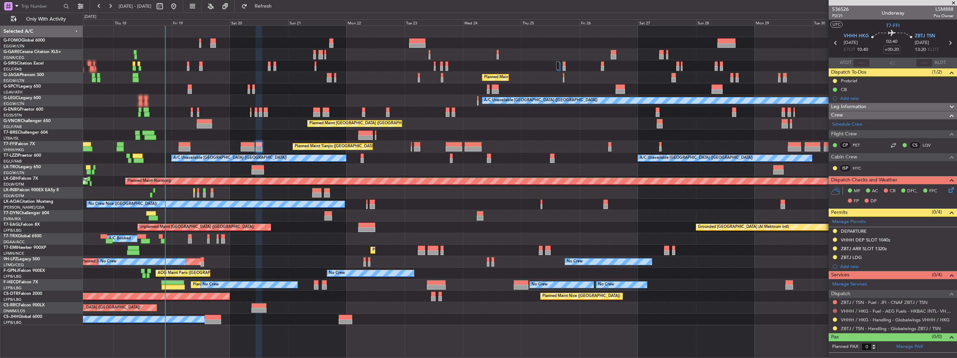
click at [834, 310] on button at bounding box center [835, 311] width 4 height 4
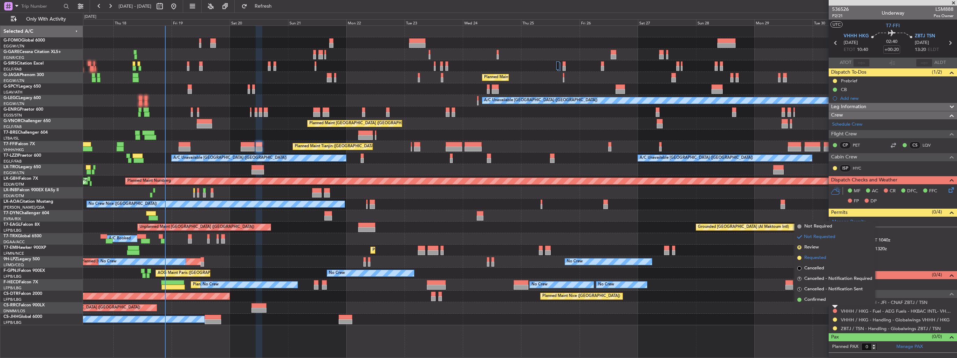
click at [815, 258] on span "Requested" at bounding box center [815, 257] width 22 height 7
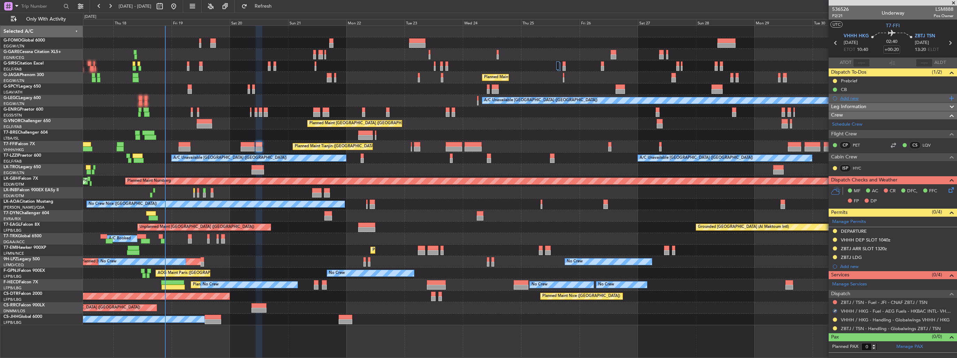
click at [846, 101] on div "Add new" at bounding box center [893, 98] width 128 height 9
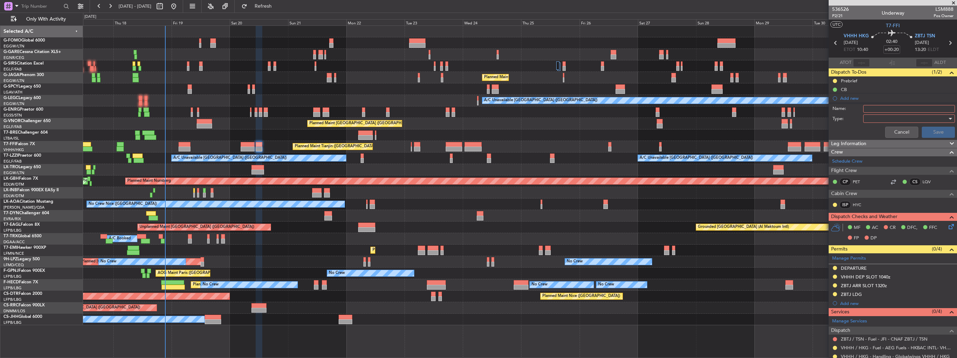
click at [892, 108] on input "Name:" at bounding box center [909, 109] width 92 height 8
type input "FUEL IN VHHH VIA HANDLER"
click at [883, 119] on div at bounding box center [906, 118] width 81 height 10
click at [881, 128] on span "Generic" at bounding box center [906, 132] width 82 height 10
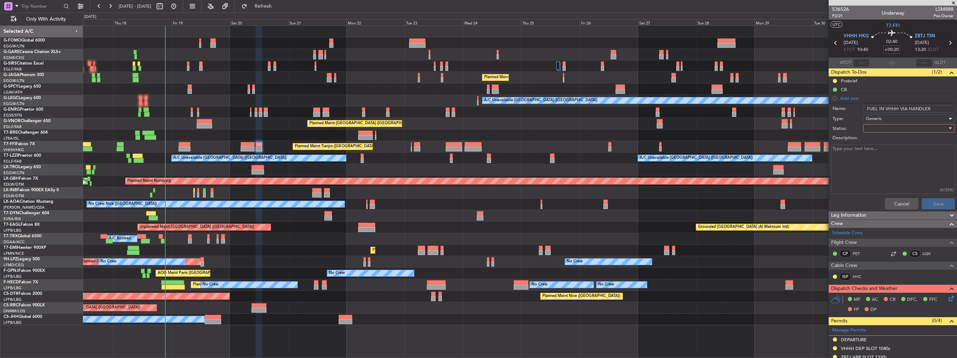
click at [881, 128] on div at bounding box center [906, 128] width 81 height 10
click at [882, 151] on span "In Progress" at bounding box center [906, 152] width 82 height 10
click at [933, 200] on button "Save" at bounding box center [938, 203] width 33 height 11
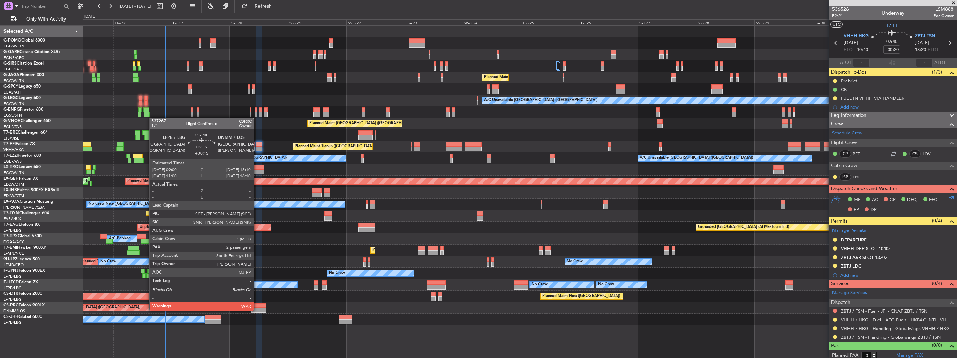
click at [257, 310] on div at bounding box center [258, 310] width 15 height 5
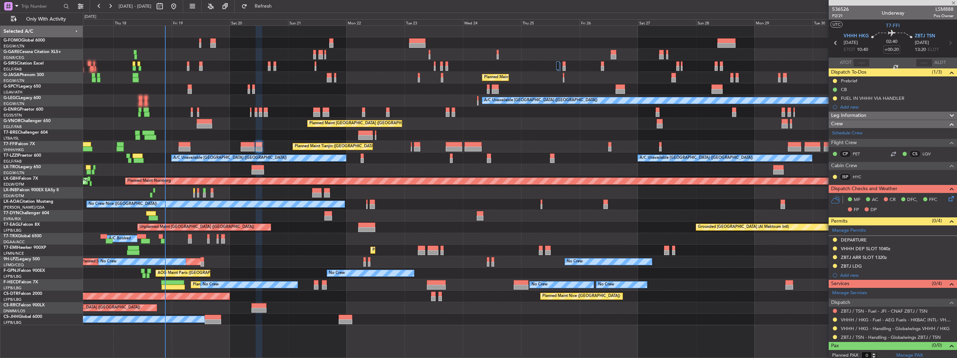
type input "+00:15"
type input "2"
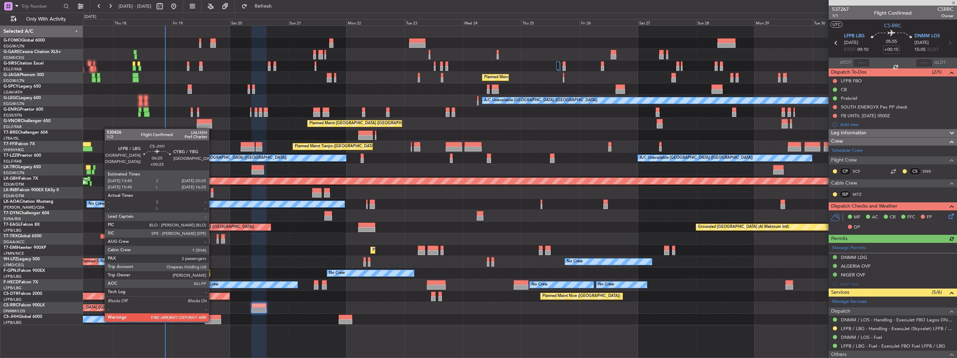
click at [212, 320] on div at bounding box center [213, 321] width 16 height 5
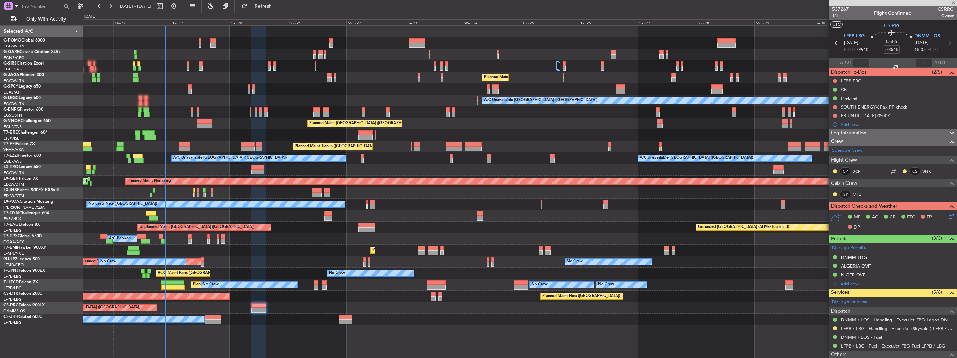
type input "+00:25"
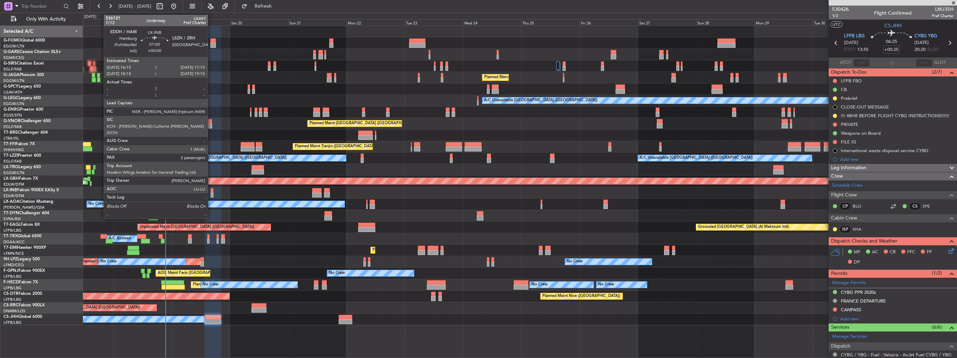
click at [211, 197] on div at bounding box center [212, 195] width 2 height 5
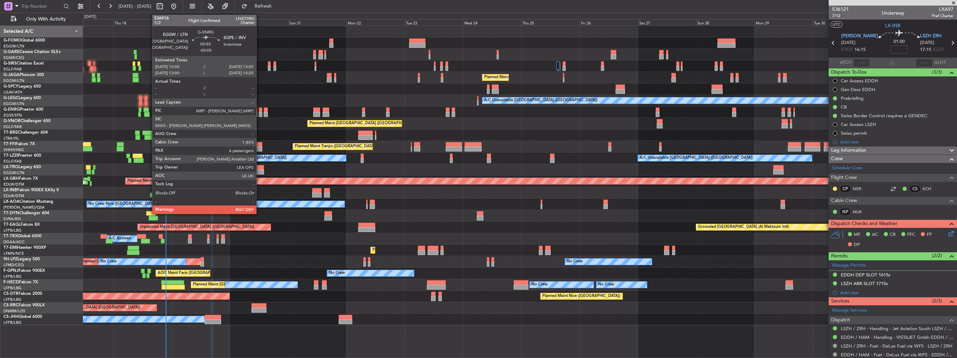
click at [260, 112] on div at bounding box center [260, 114] width 3 height 5
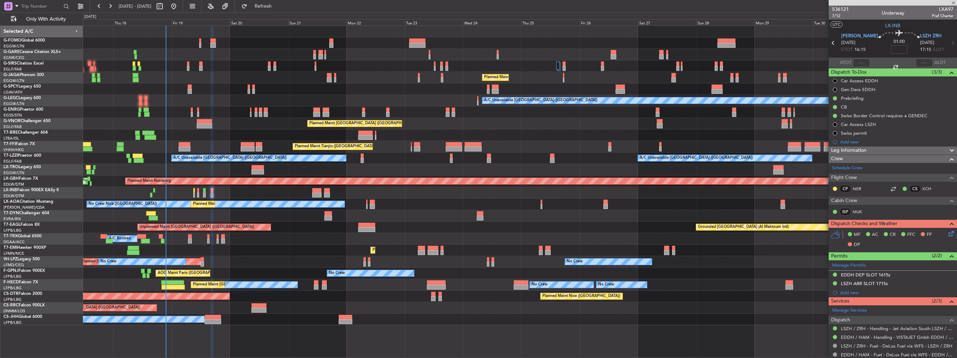
type input "-00:05"
type input "6"
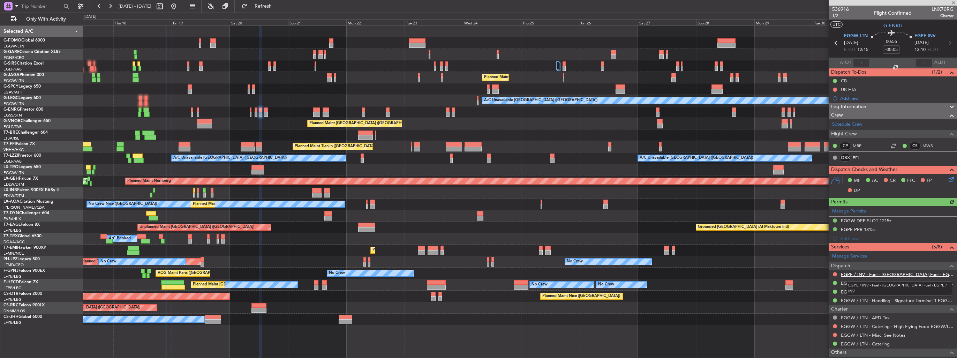
click at [861, 273] on link "EGPE / INV - Fuel - Weston Fuel - EGPE / INV" at bounding box center [897, 274] width 113 height 6
